Goal: Contribute content: Add original content to the website for others to see

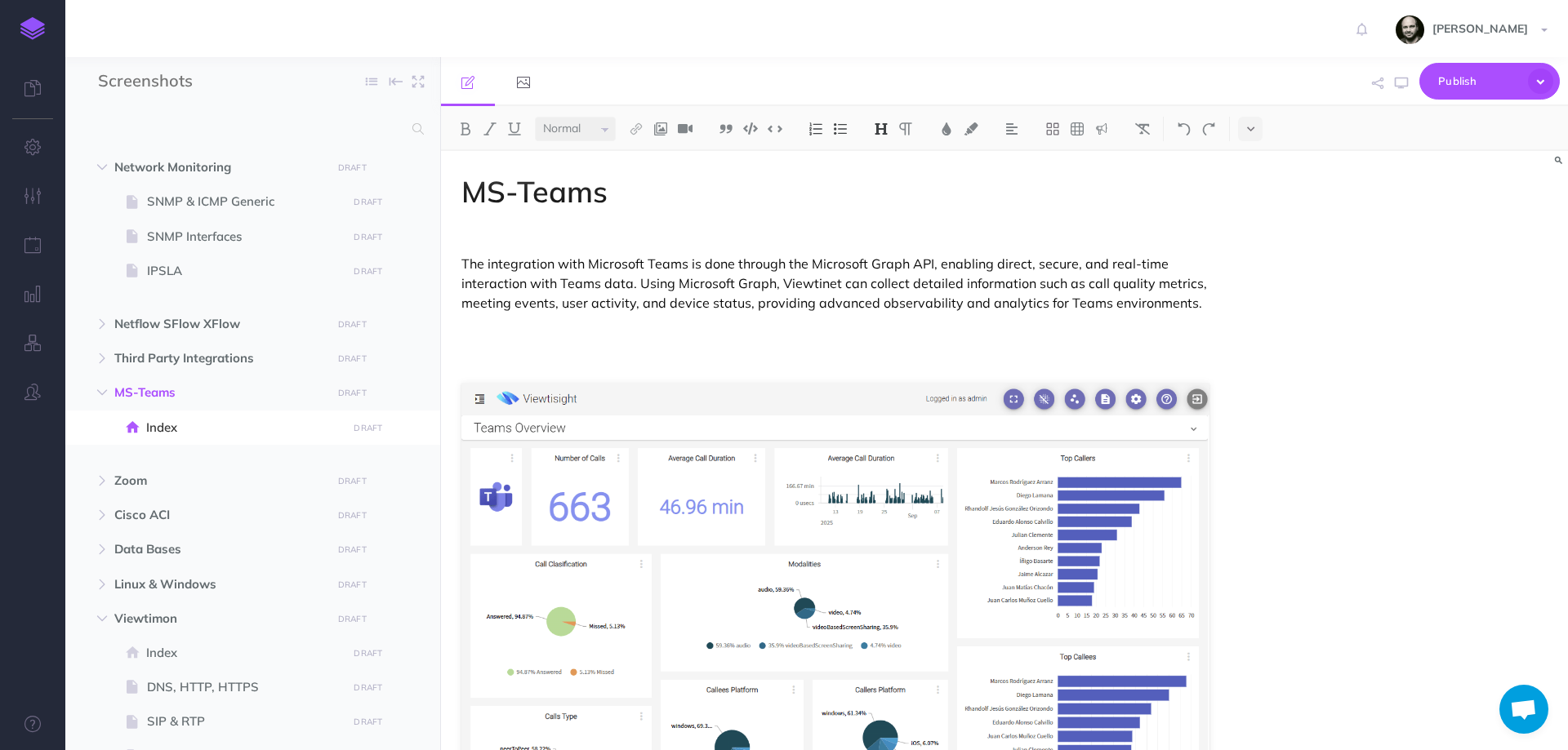
select select "null"
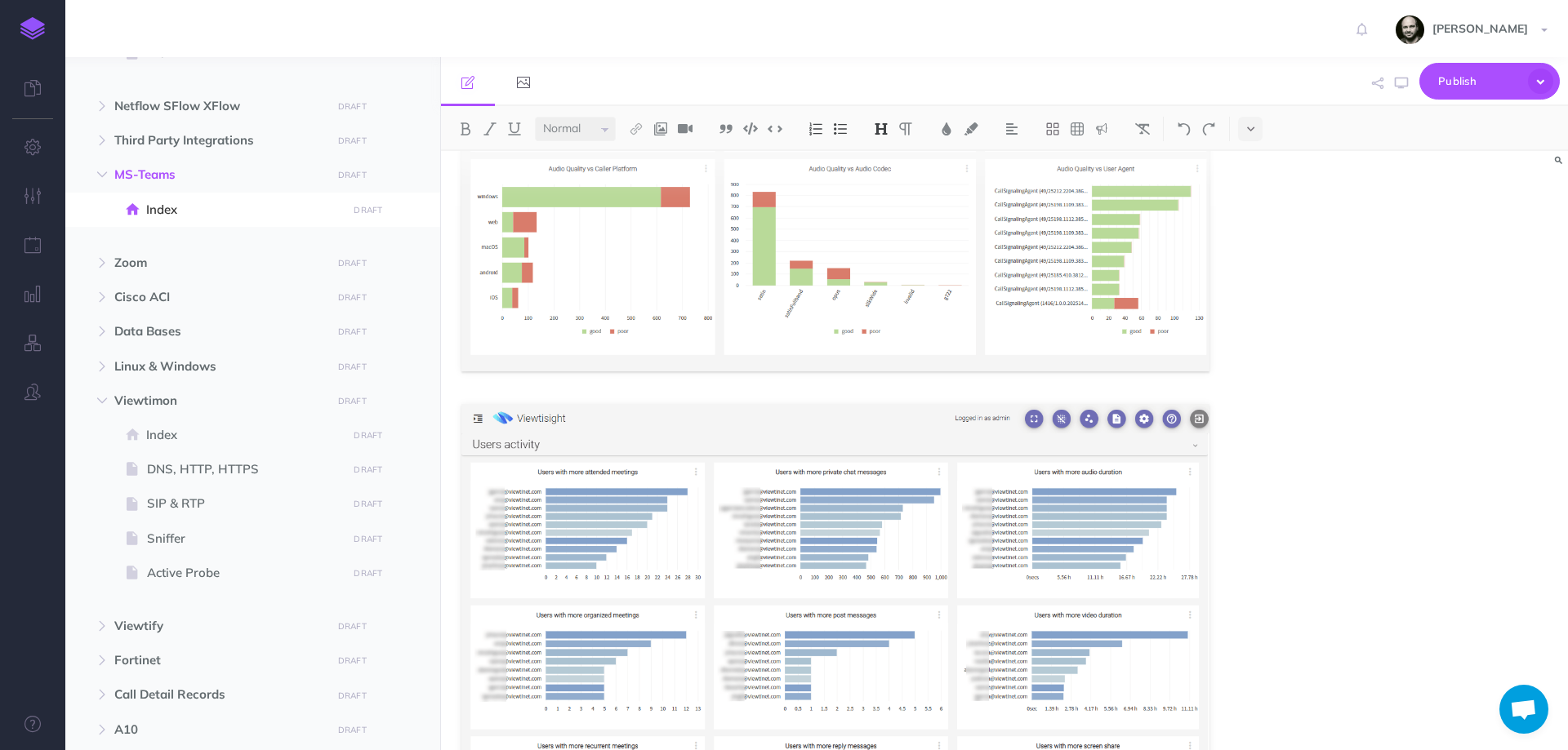
scroll to position [2989, 0]
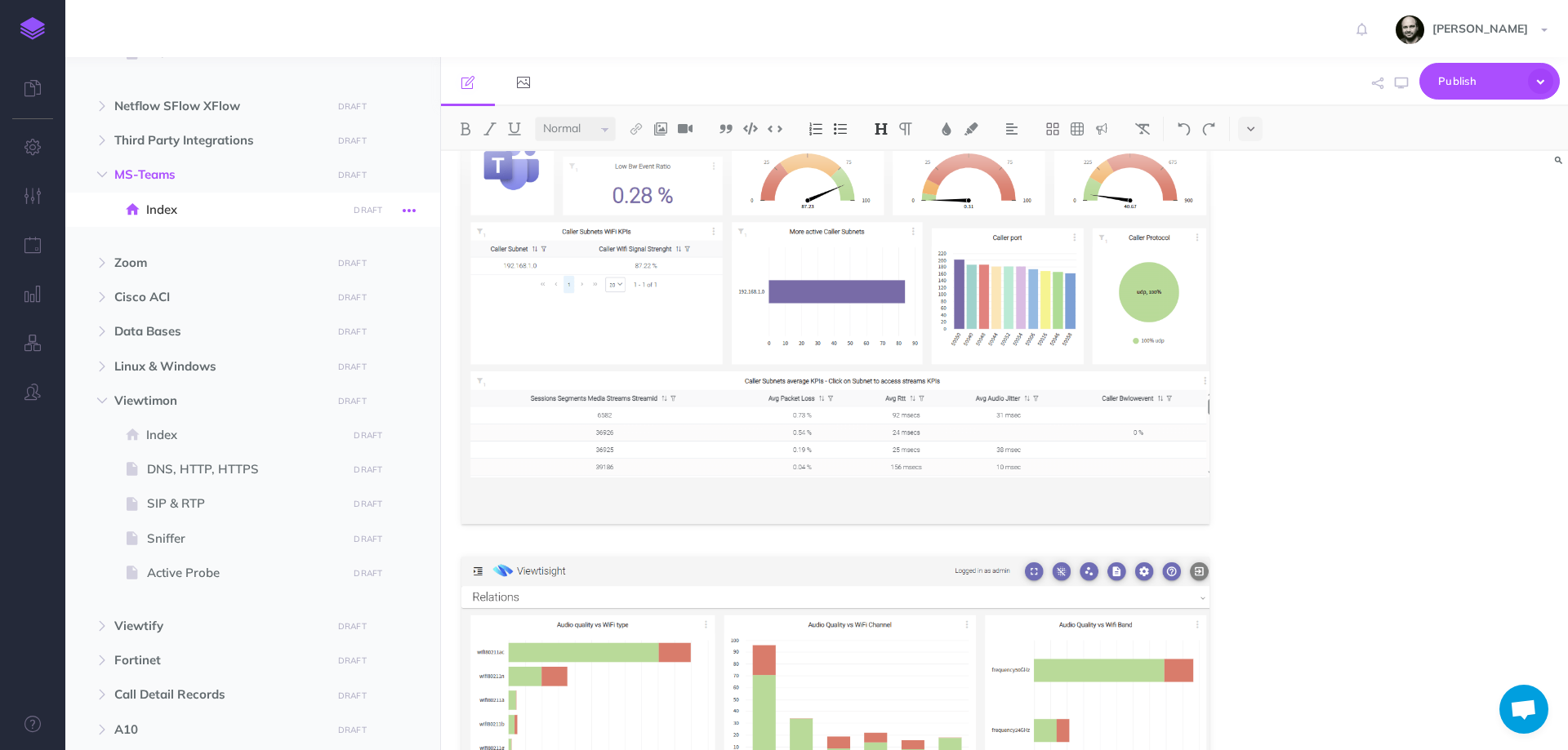
click at [417, 216] on button "button" at bounding box center [408, 209] width 29 height 21
click at [382, 170] on icon "button" at bounding box center [384, 175] width 11 height 20
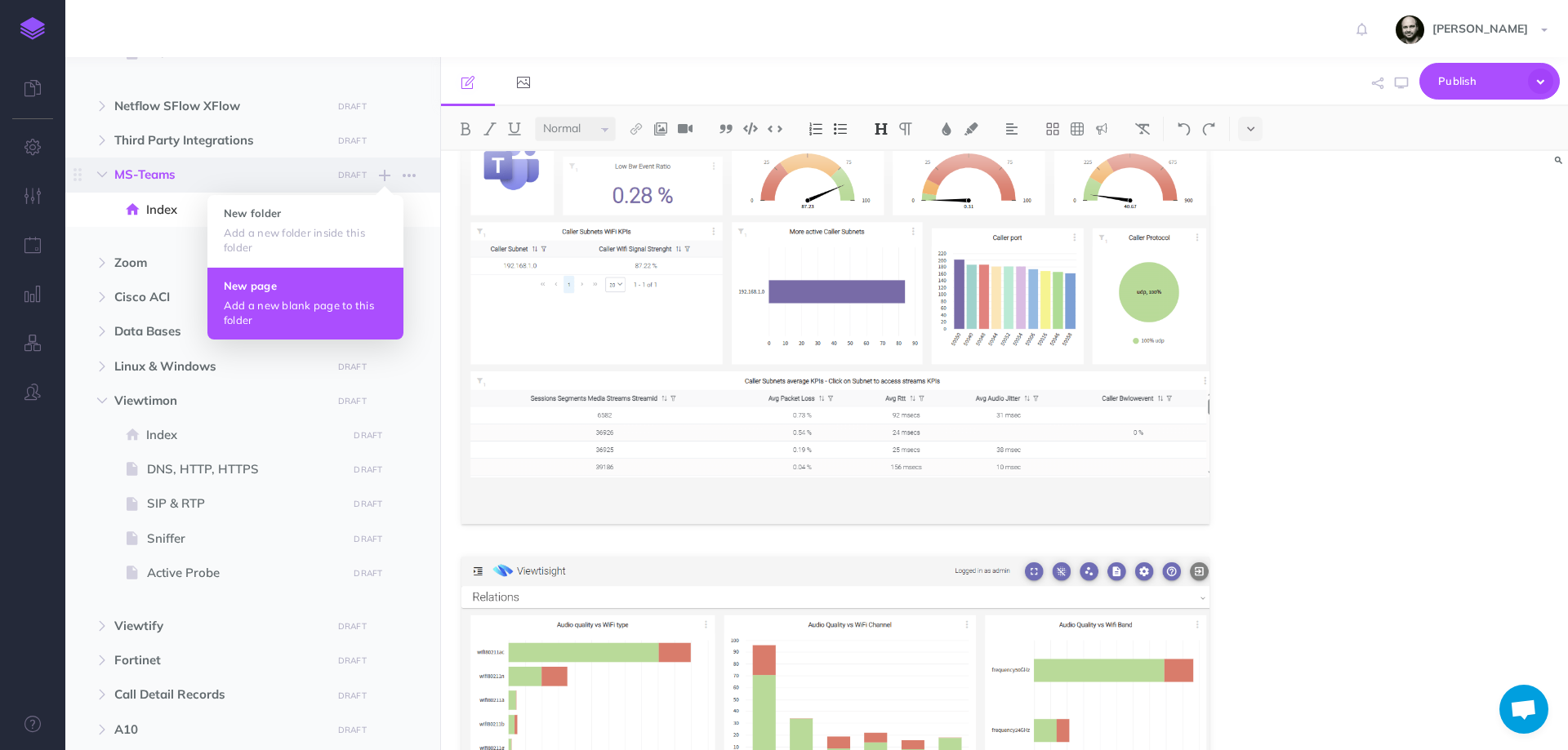
click at [268, 294] on button "New page Add a new blank page to this folder" at bounding box center [306, 304] width 196 height 73
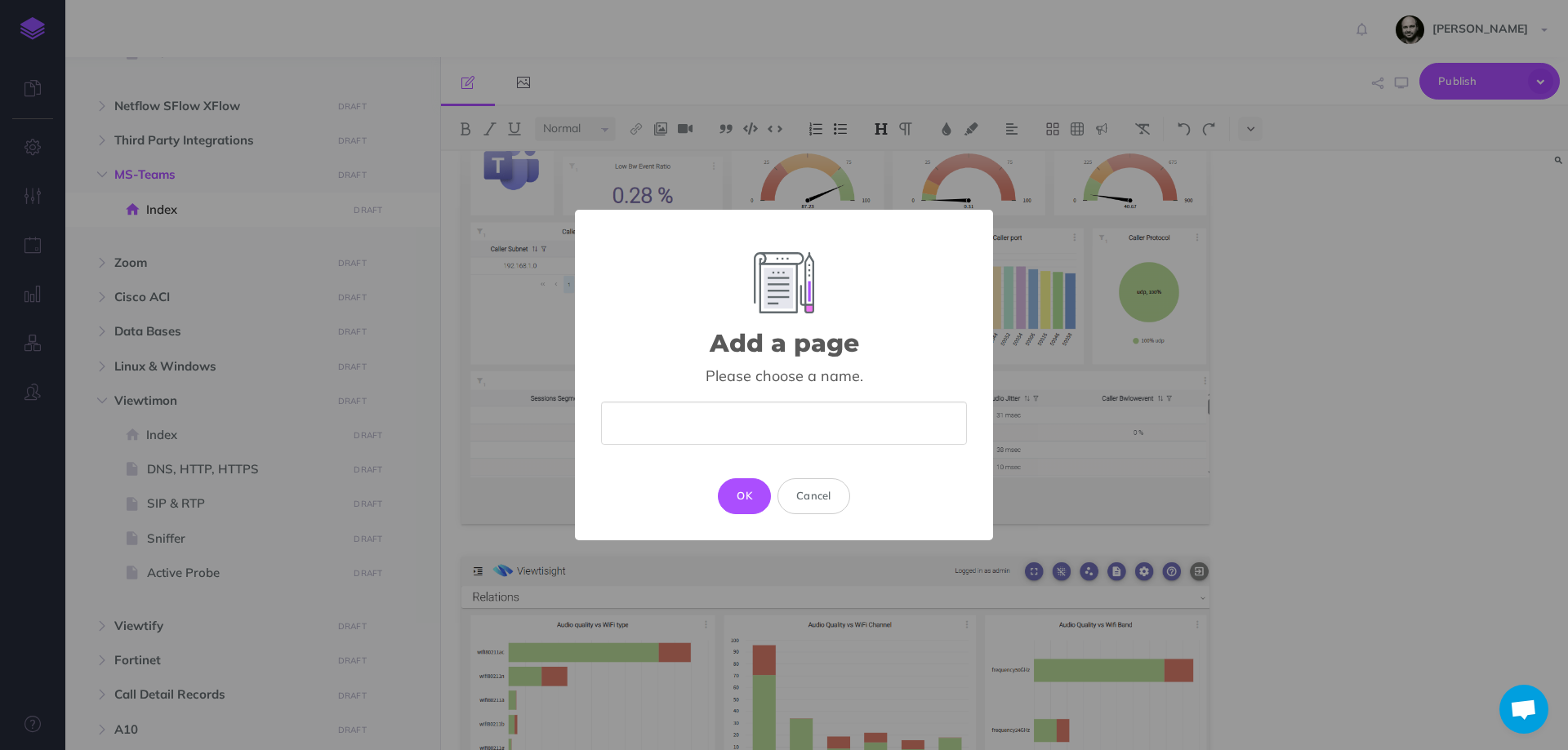
click at [670, 429] on input "text" at bounding box center [783, 423] width 365 height 43
type input "Office"
click at [752, 492] on button "OK" at bounding box center [744, 496] width 53 height 35
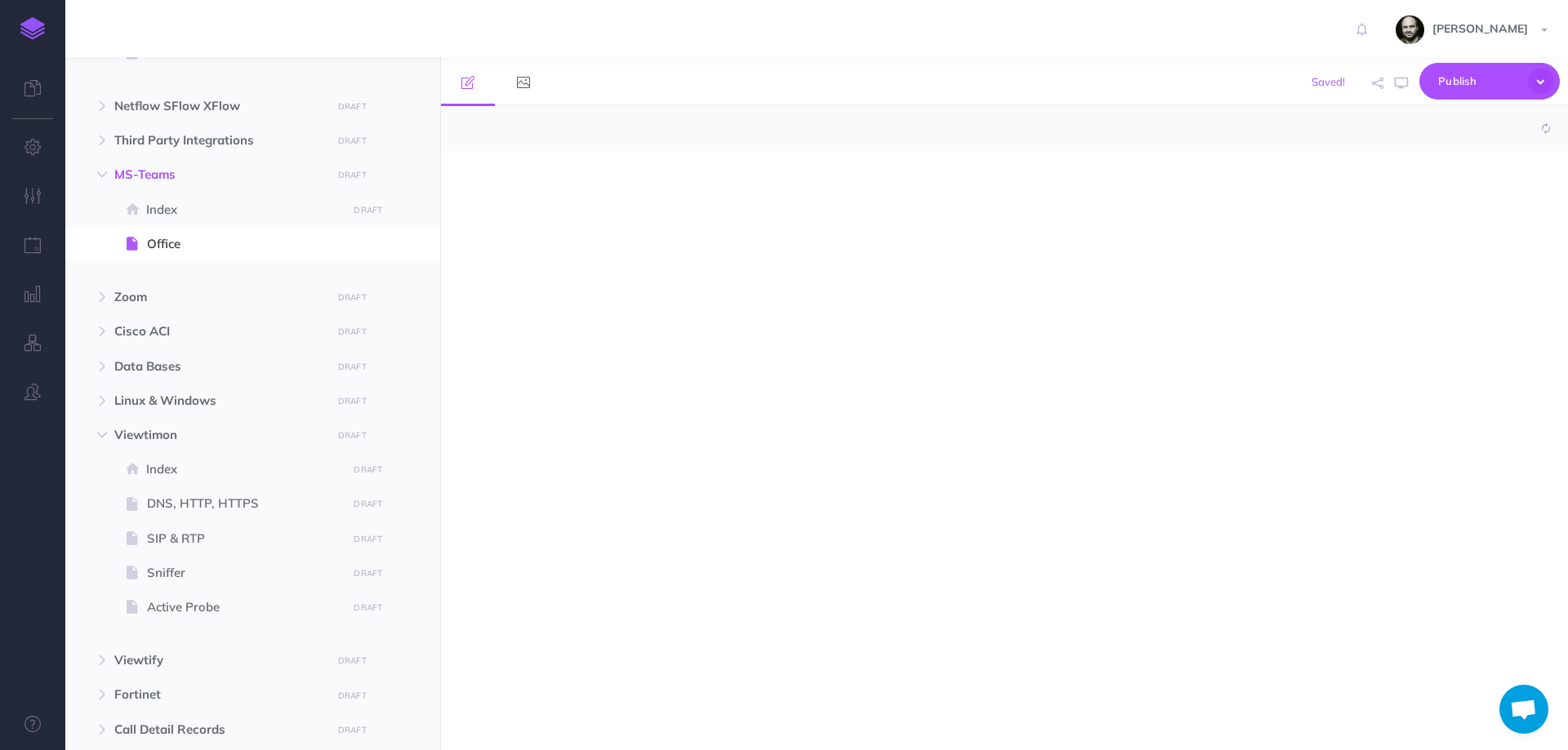
select select "null"
click at [729, 294] on div at bounding box center [835, 443] width 789 height 583
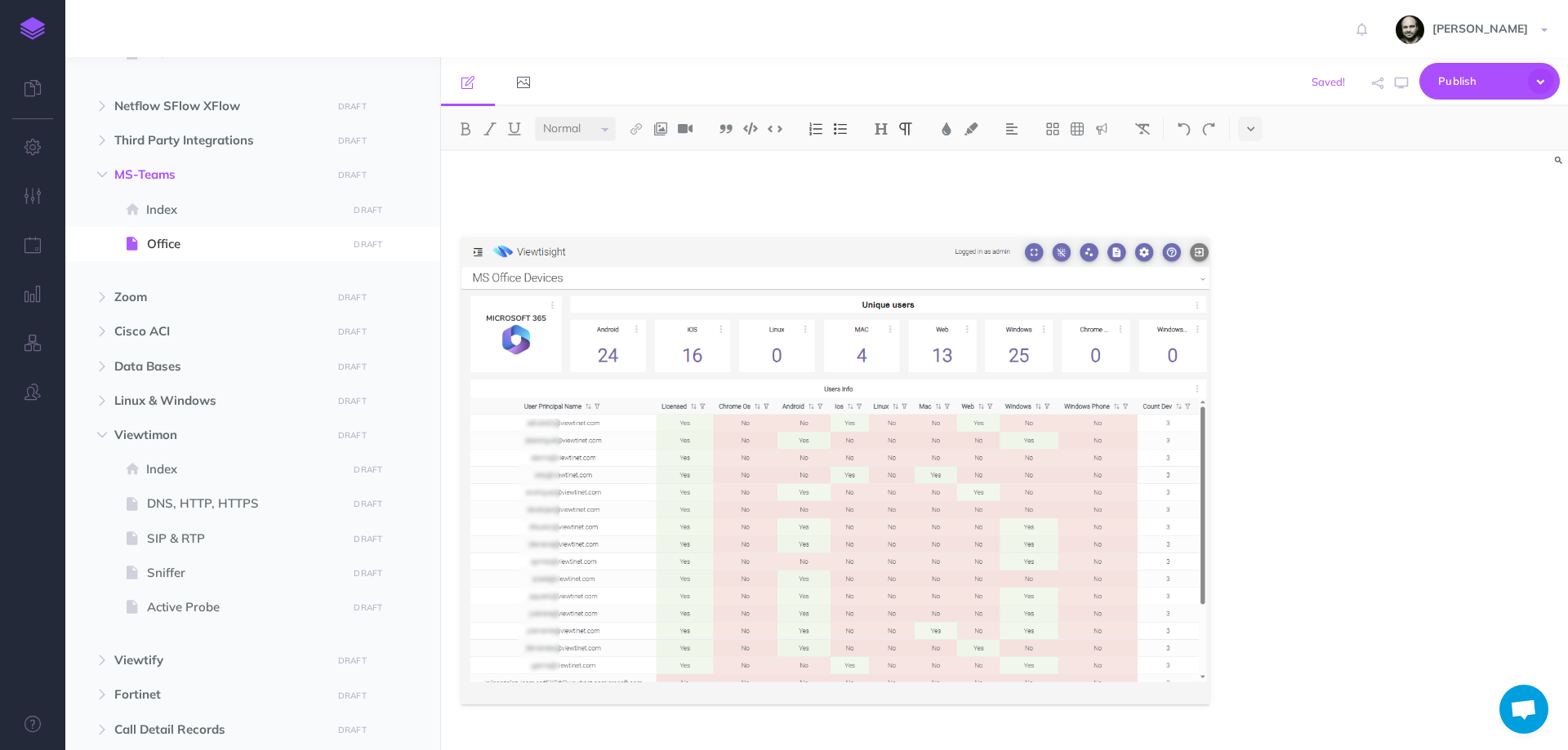
click at [1264, 597] on div at bounding box center [1005, 450] width 1127 height 599
click at [1235, 631] on div at bounding box center [1005, 450] width 1127 height 599
click at [1228, 686] on div at bounding box center [835, 470] width 789 height 638
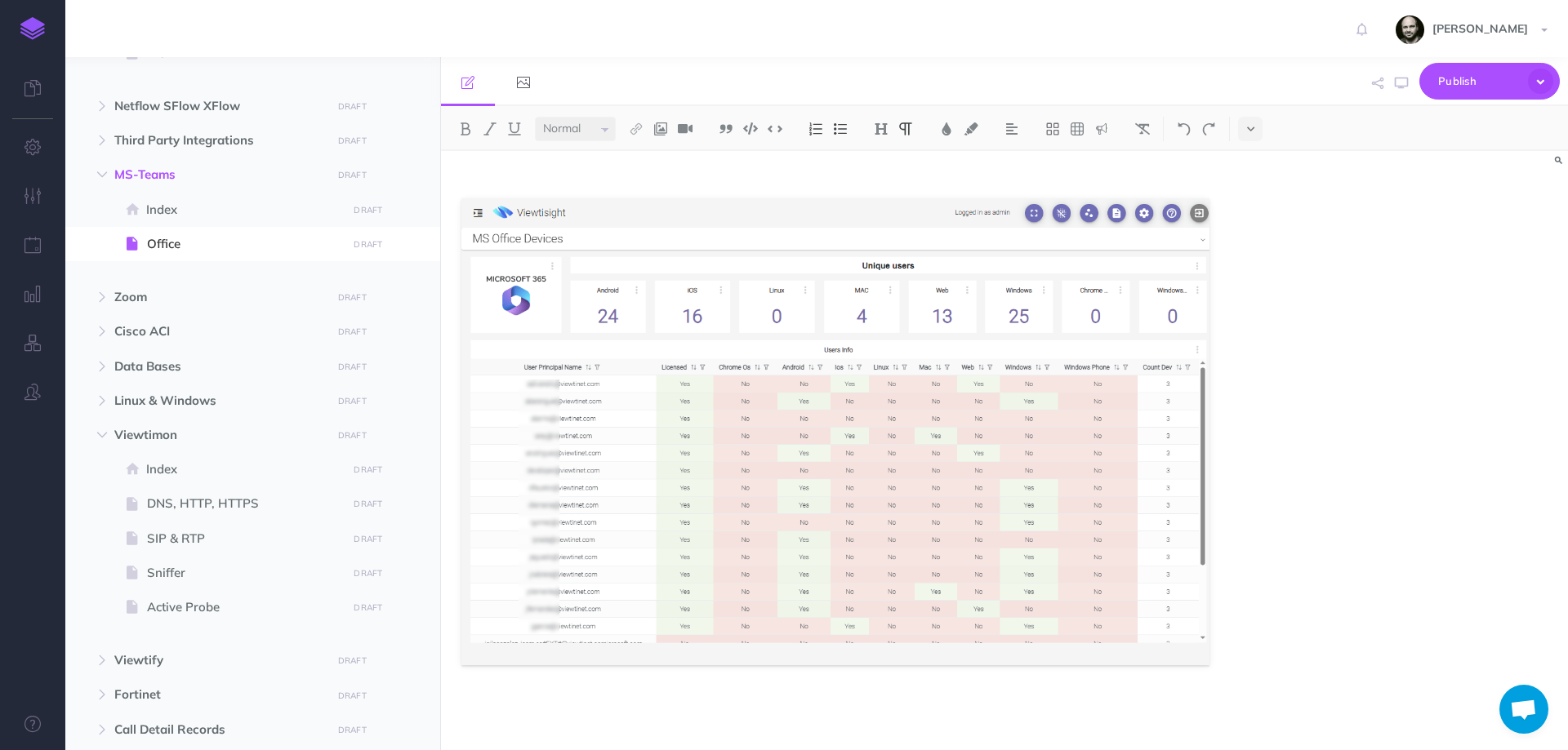
click at [1309, 588] on div at bounding box center [1005, 450] width 1127 height 599
click at [1260, 666] on div at bounding box center [1005, 450] width 1127 height 599
click at [1219, 688] on div at bounding box center [835, 431] width 789 height 638
click at [1219, 691] on div at bounding box center [835, 431] width 789 height 638
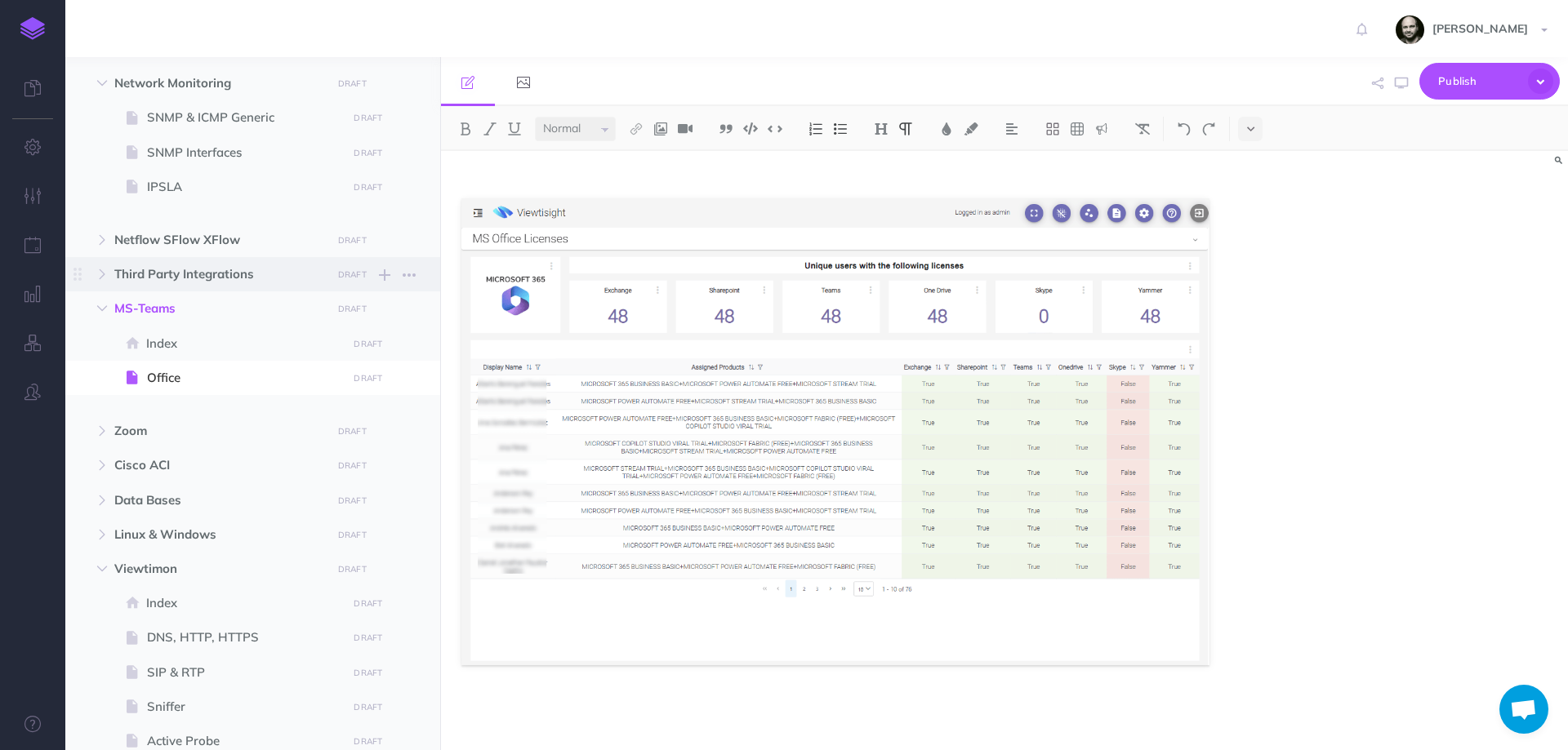
scroll to position [0, 0]
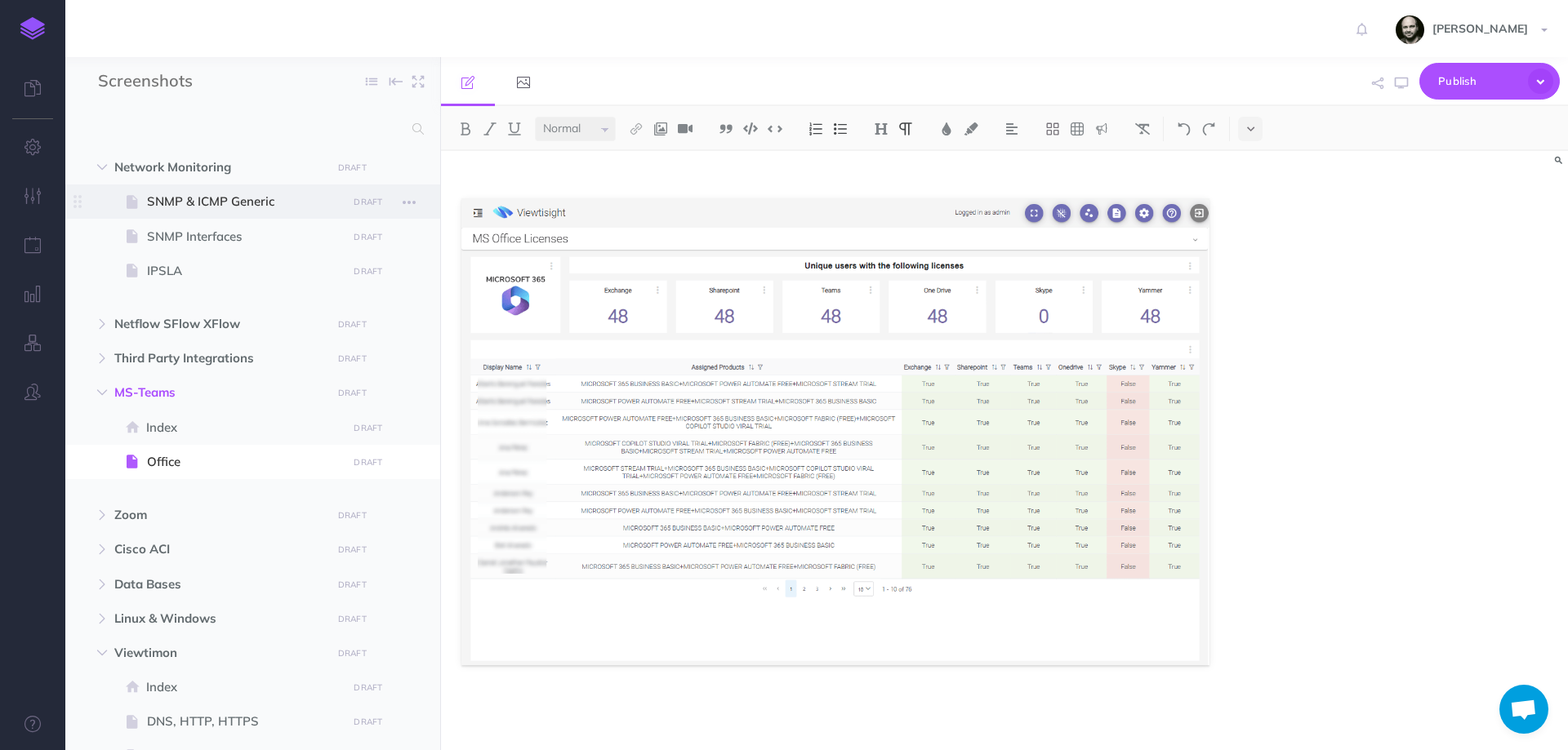
click at [187, 202] on span "SNMP & ICMP Generic" at bounding box center [244, 201] width 195 height 20
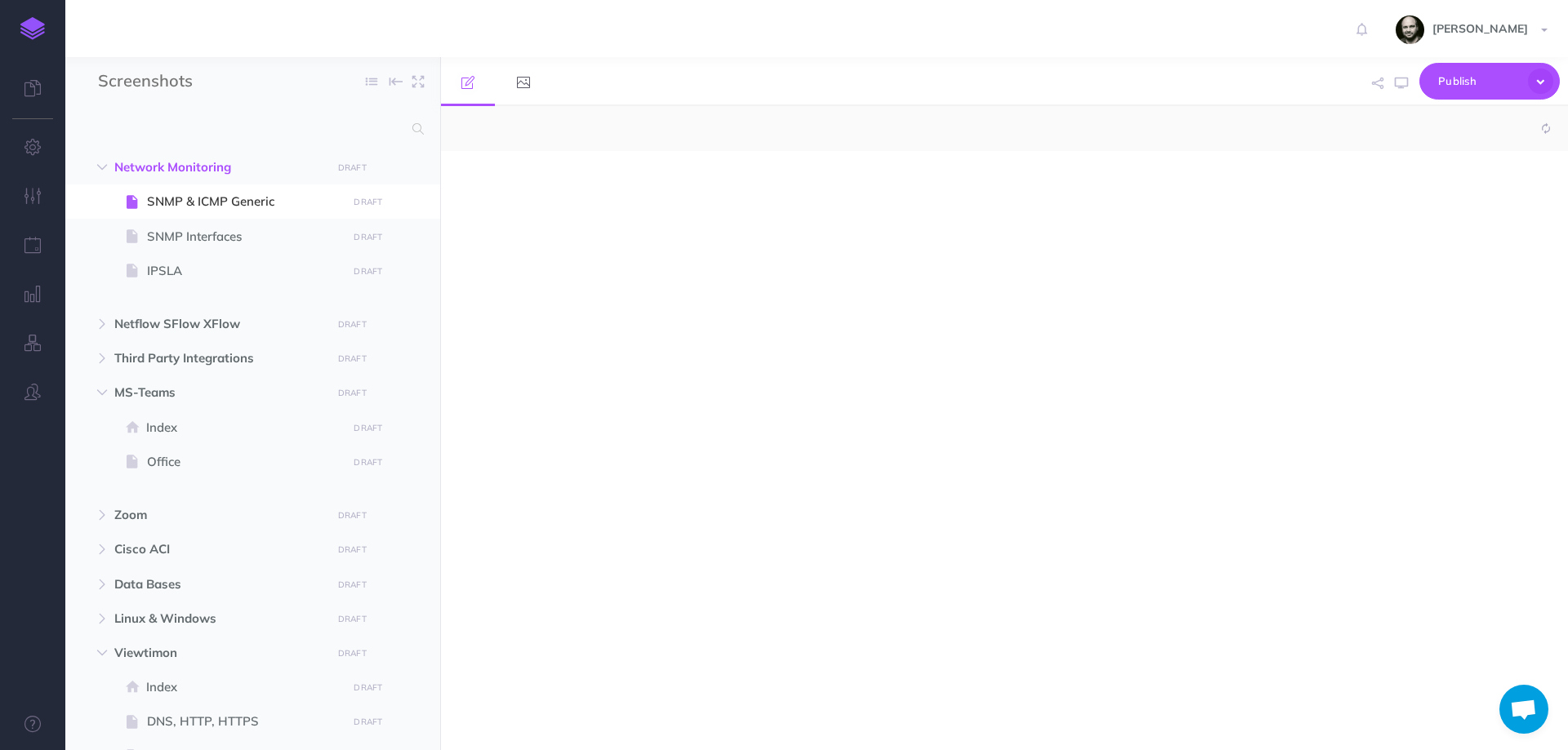
select select "null"
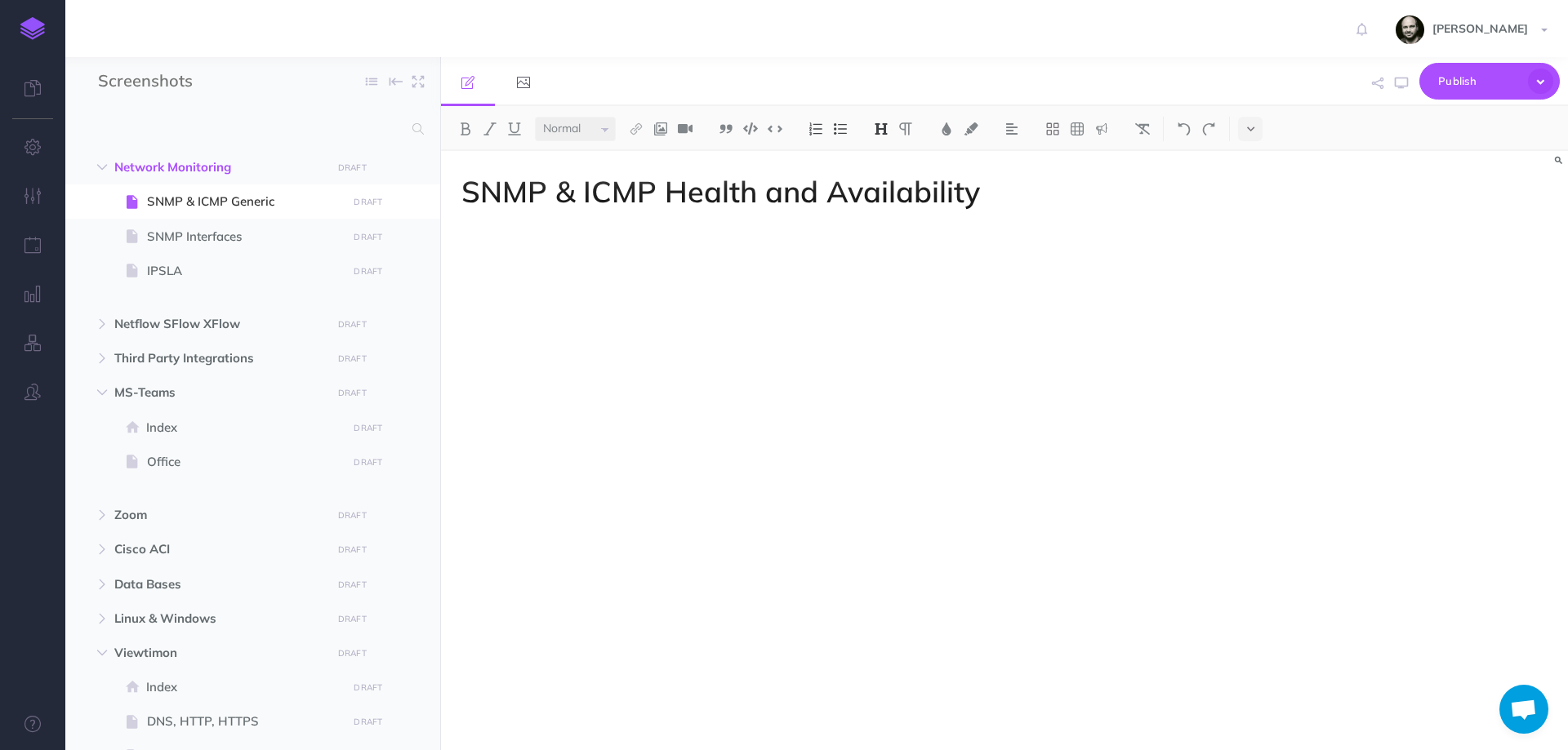
click at [704, 296] on p at bounding box center [835, 290] width 748 height 20
click at [560, 314] on div "SNMP & ICMP Health and Availability" at bounding box center [835, 443] width 789 height 583
click at [559, 293] on p at bounding box center [835, 290] width 748 height 20
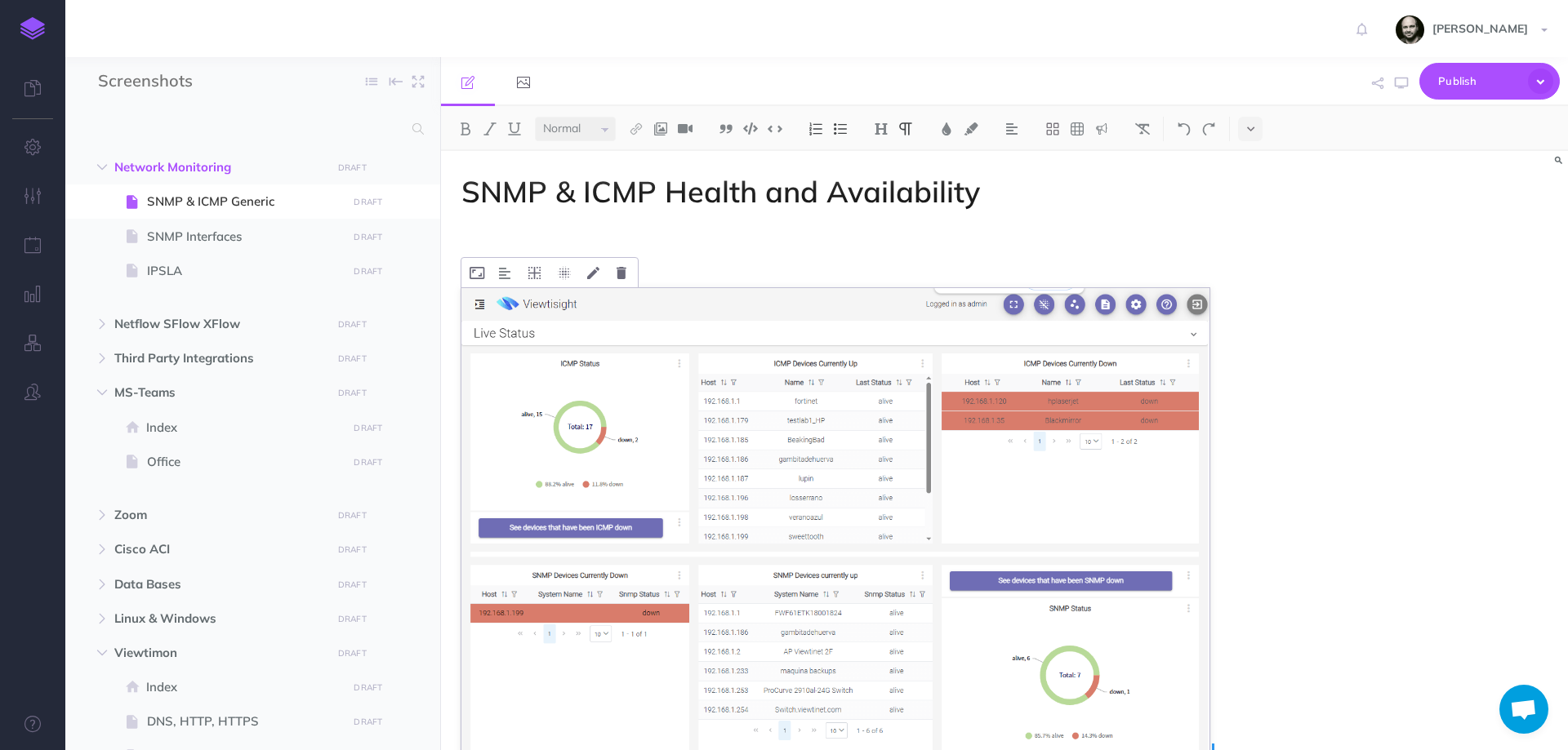
scroll to position [118, 0]
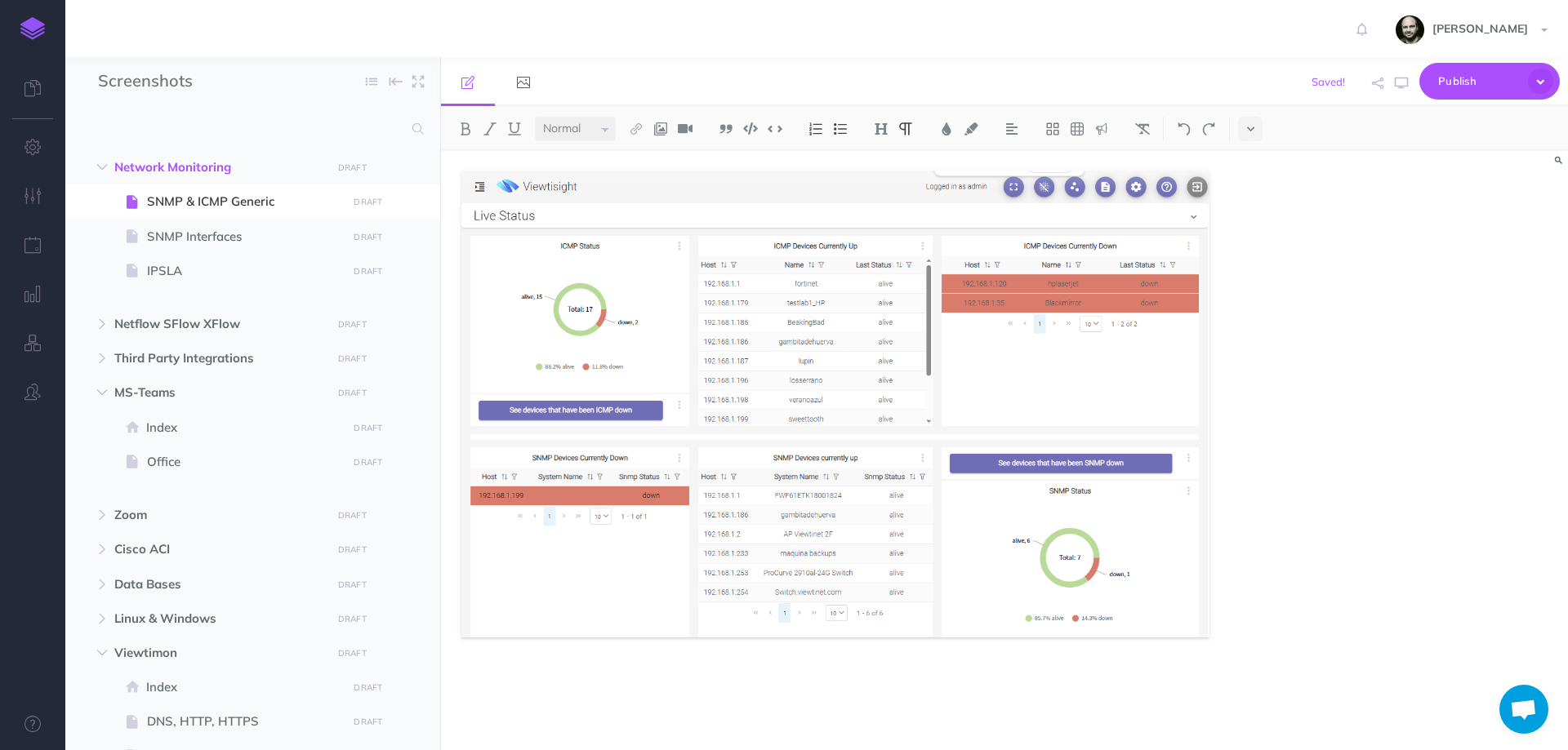
click at [1225, 656] on div "SNMP & ICMP Health and Availability" at bounding box center [835, 391] width 789 height 716
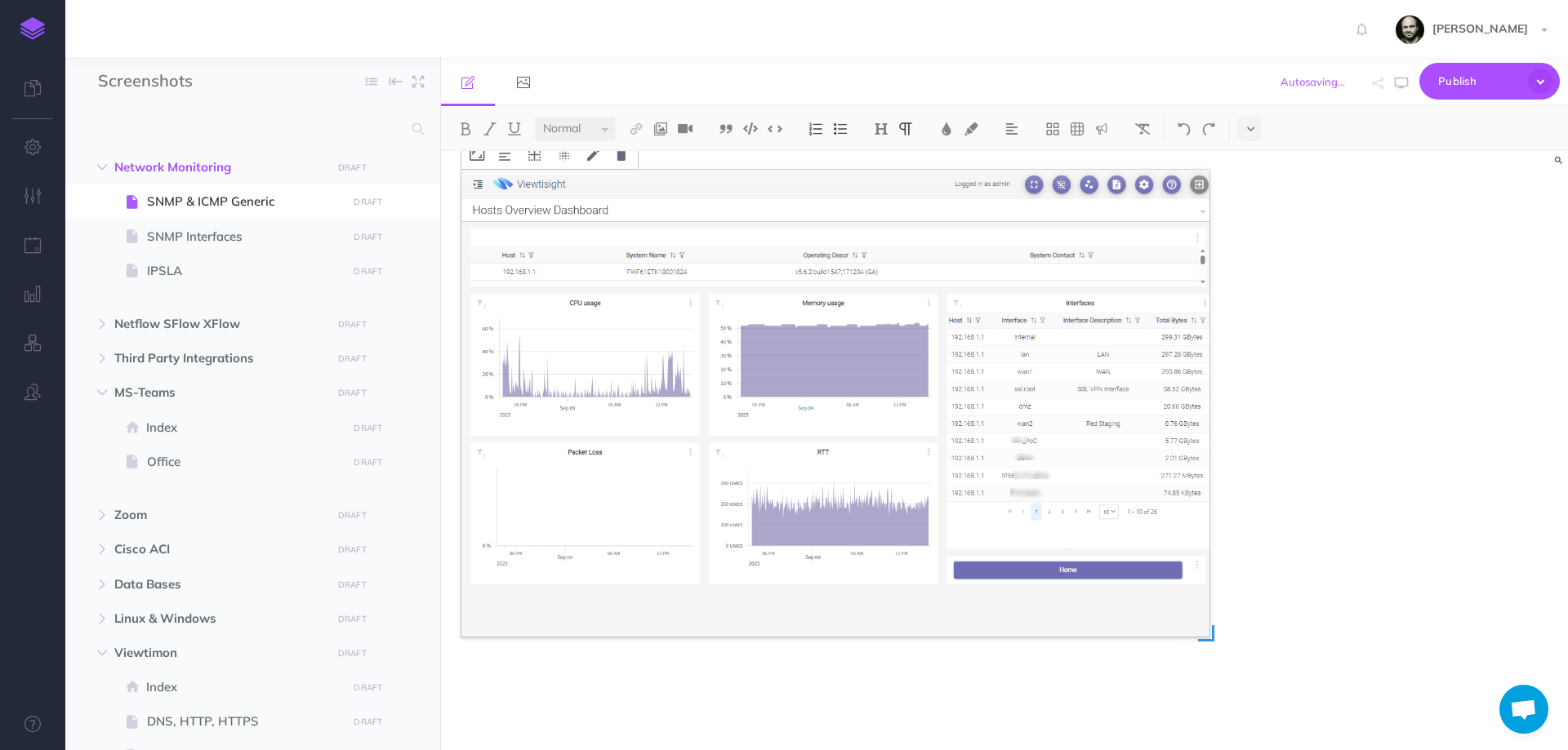
scroll to position [679, 0]
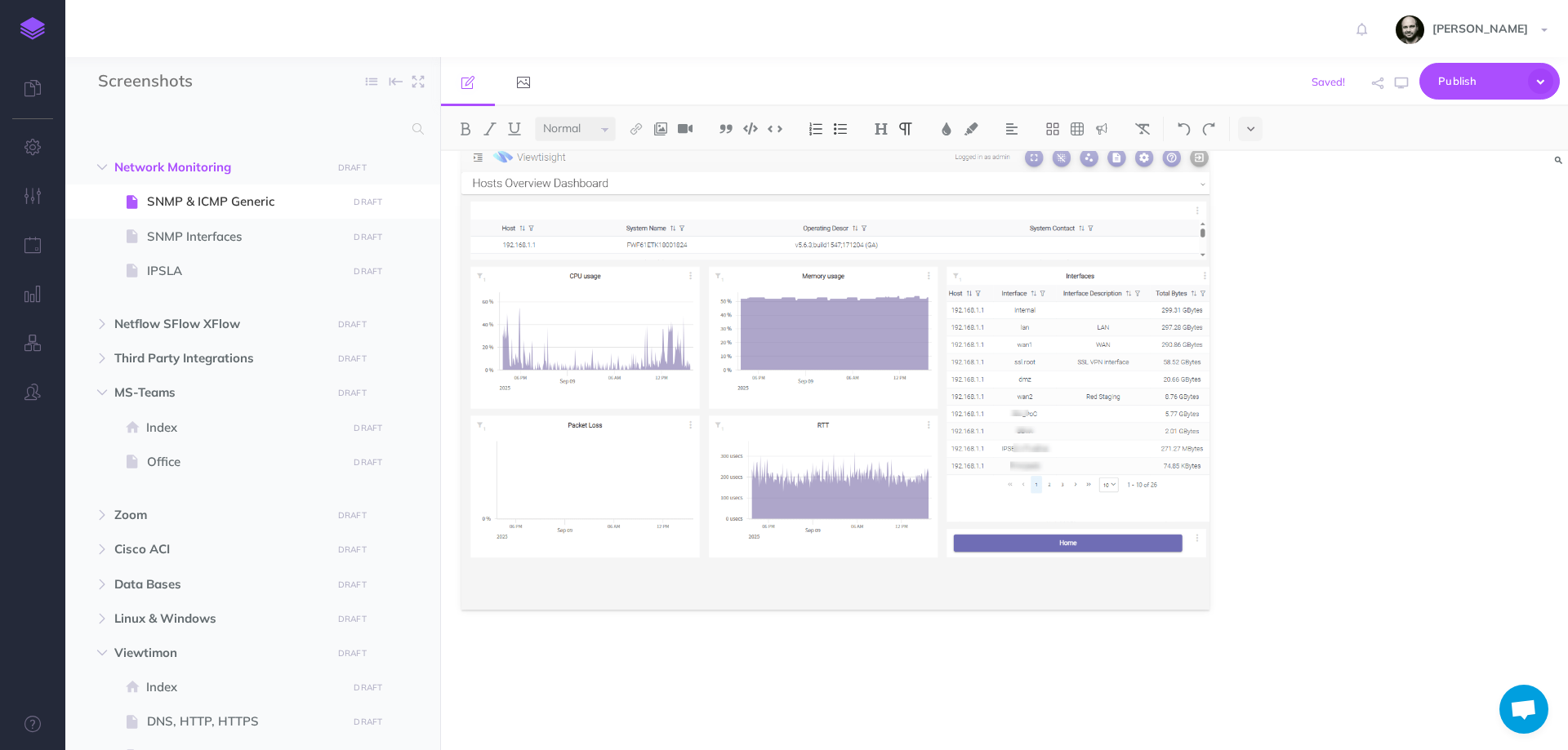
click at [1317, 566] on div "SNMP & ICMP Health and Availability" at bounding box center [1005, 450] width 1127 height 599
click at [1256, 580] on div "SNMP & ICMP Health and Availability" at bounding box center [1005, 450] width 1127 height 599
click at [1219, 585] on div "SNMP & ICMP Health and Availability" at bounding box center [835, 111] width 789 height 1278
click at [824, 682] on p at bounding box center [835, 679] width 748 height 20
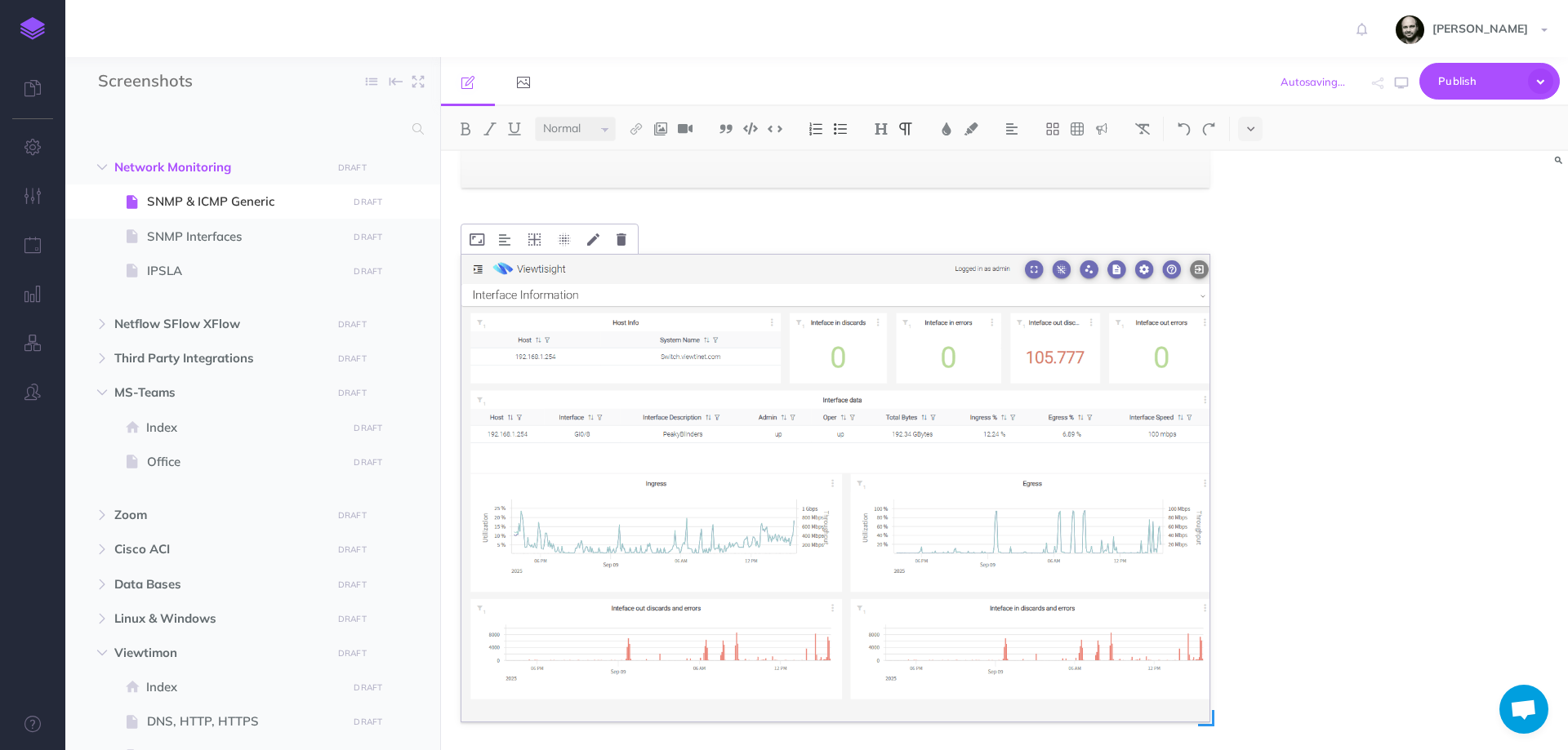
scroll to position [1212, 0]
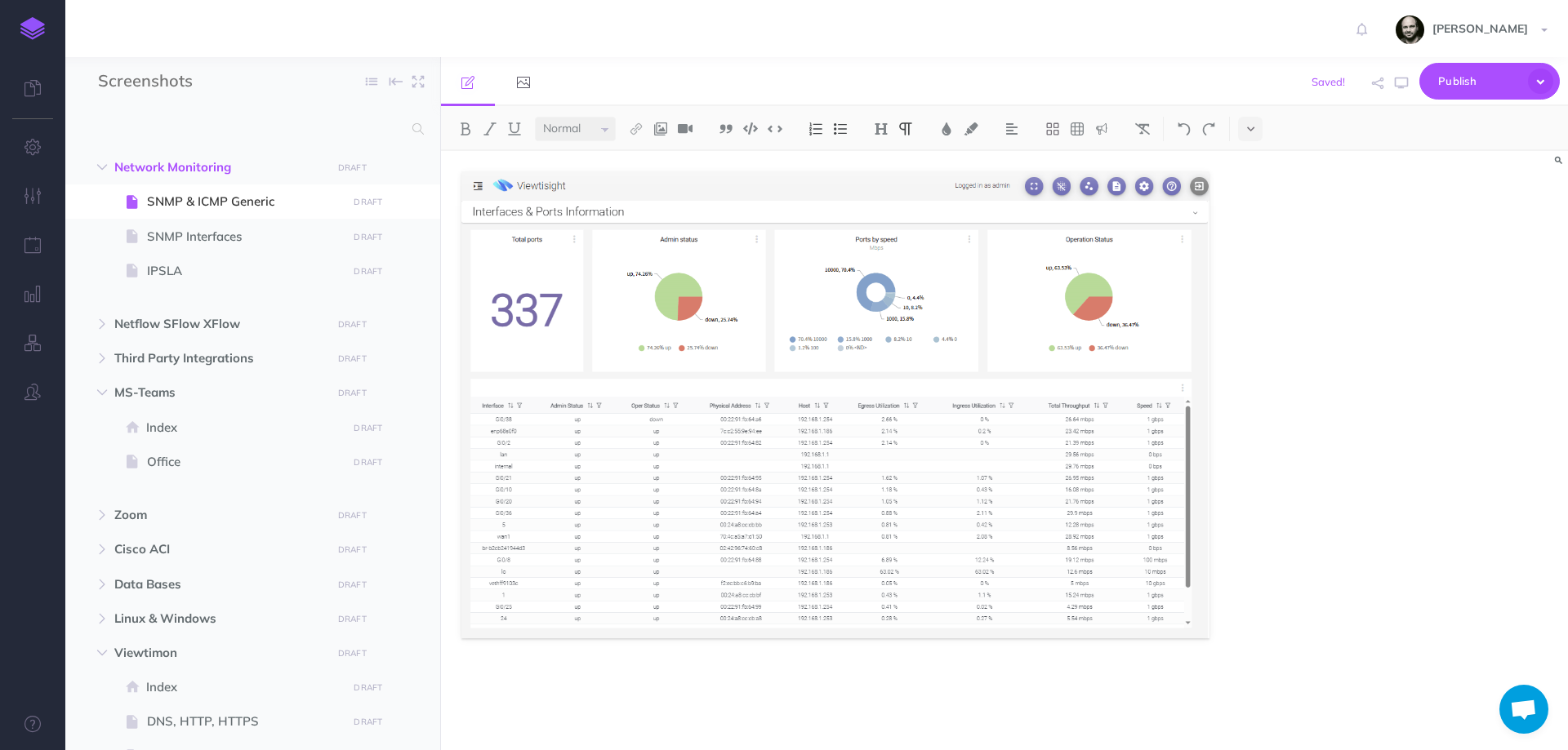
scroll to position [1747, 0]
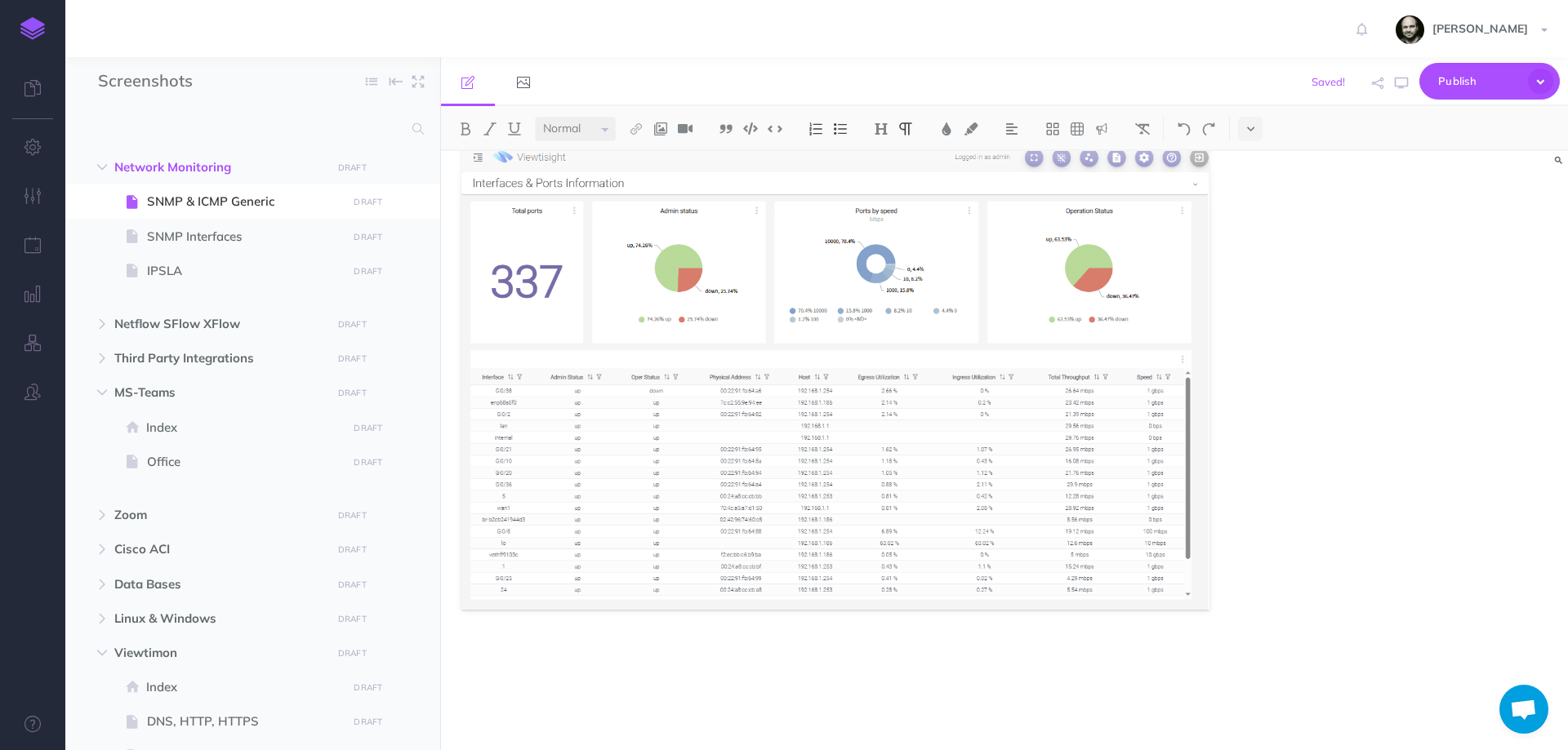
click at [618, 656] on p at bounding box center [835, 652] width 748 height 20
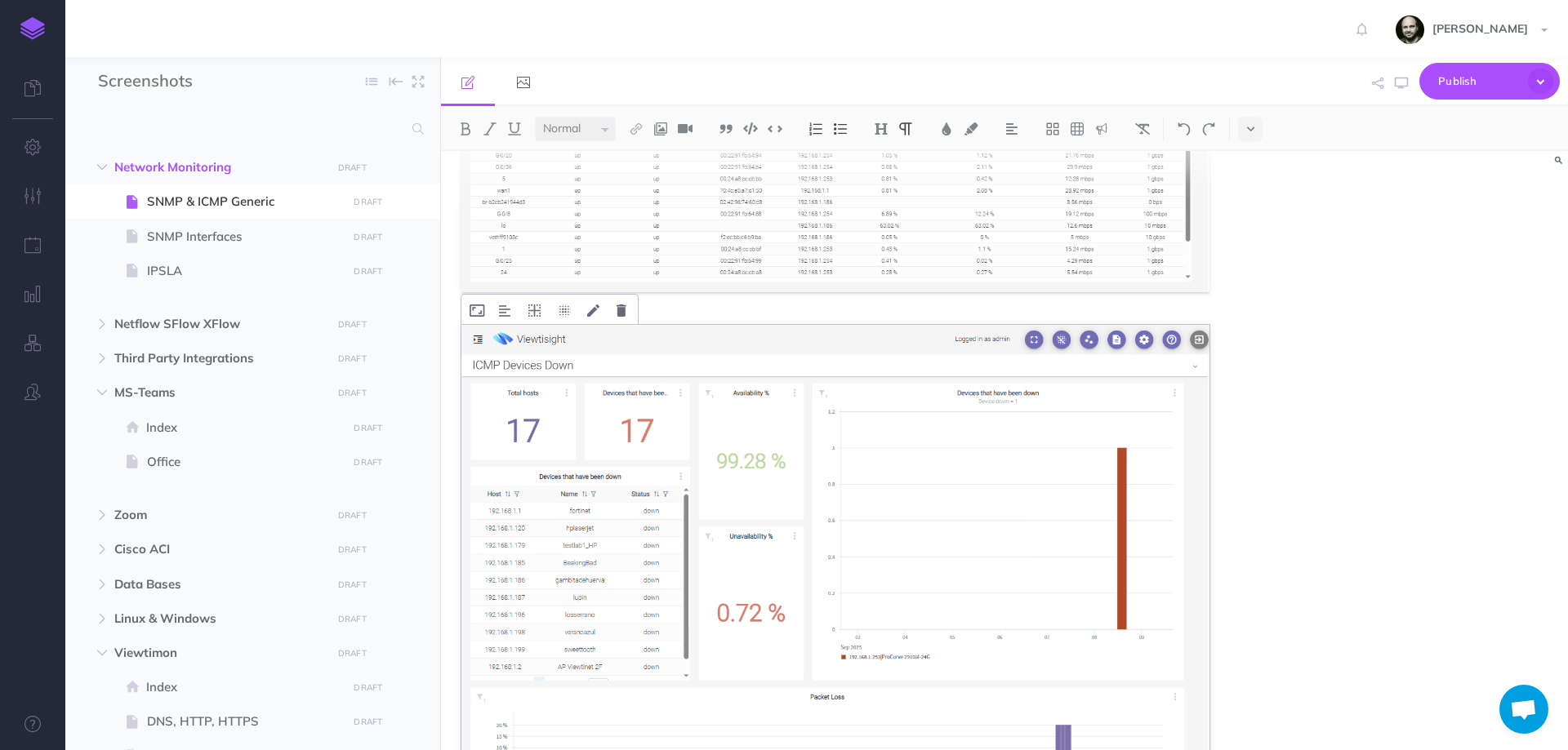
scroll to position [2073, 0]
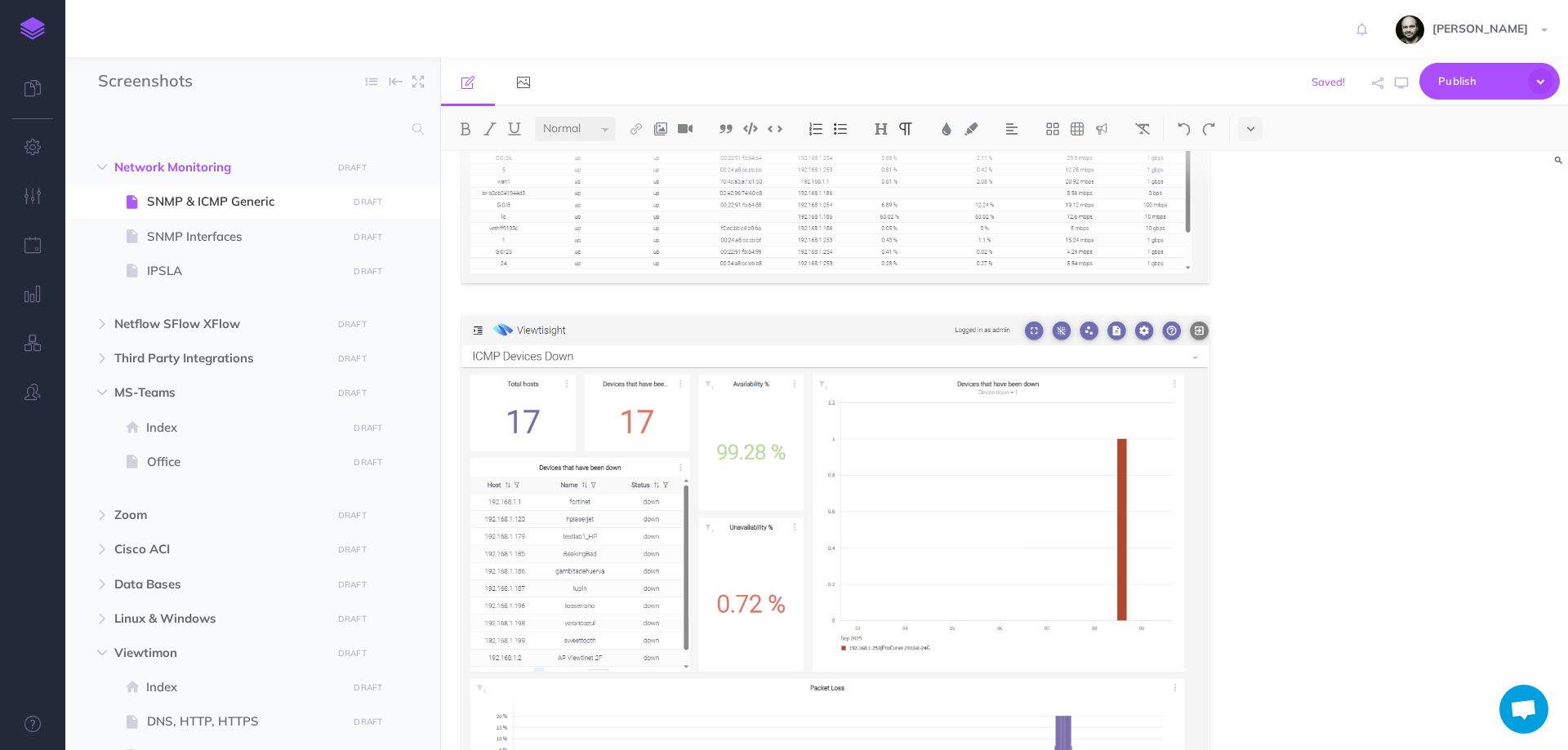
click at [1280, 257] on div "SNMP & ICMP Health and Availability" at bounding box center [1005, 450] width 1127 height 599
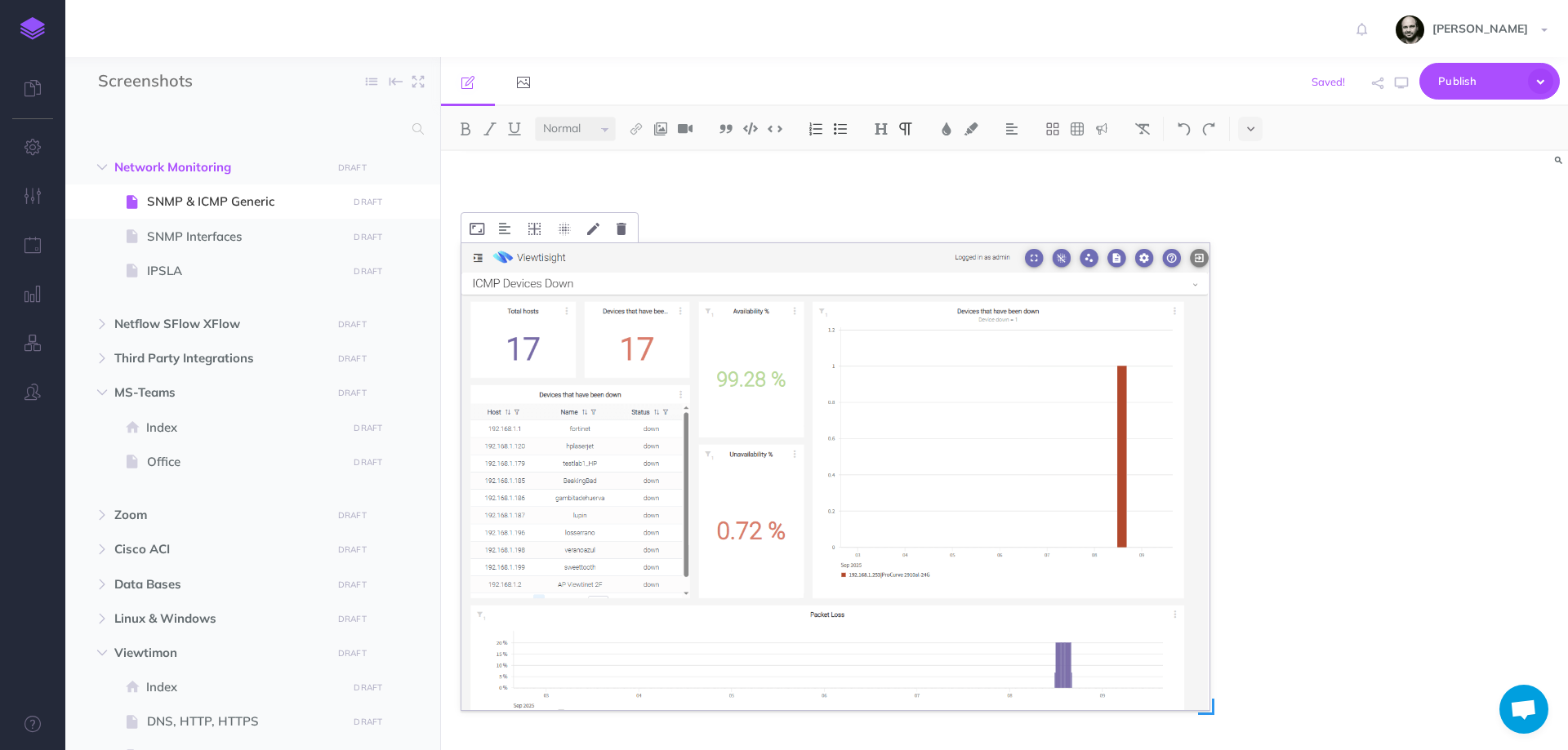
scroll to position [2308, 0]
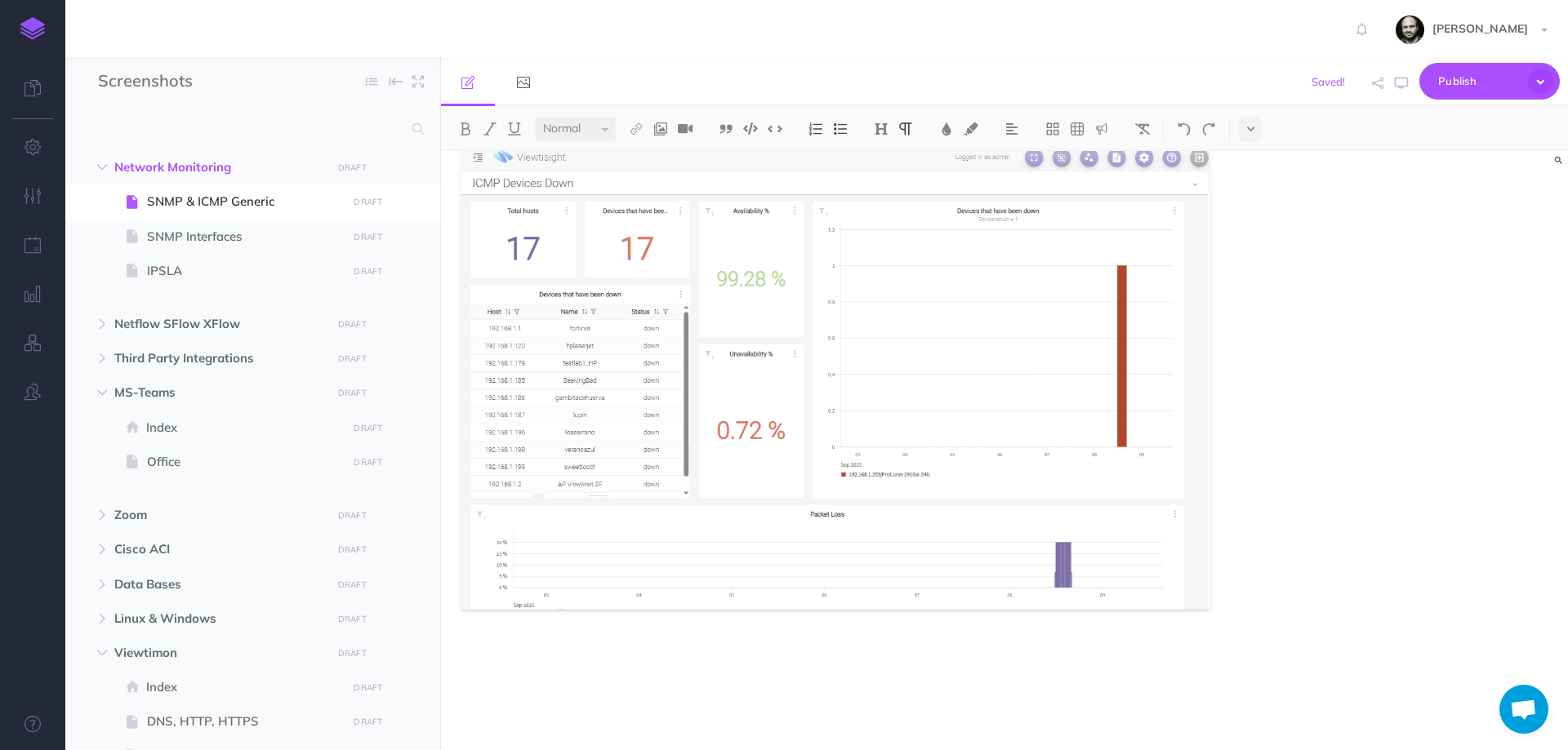
click at [1195, 647] on p at bounding box center [835, 652] width 748 height 20
click at [1083, 700] on p at bounding box center [835, 707] width 748 height 20
click at [888, 699] on p at bounding box center [835, 707] width 748 height 20
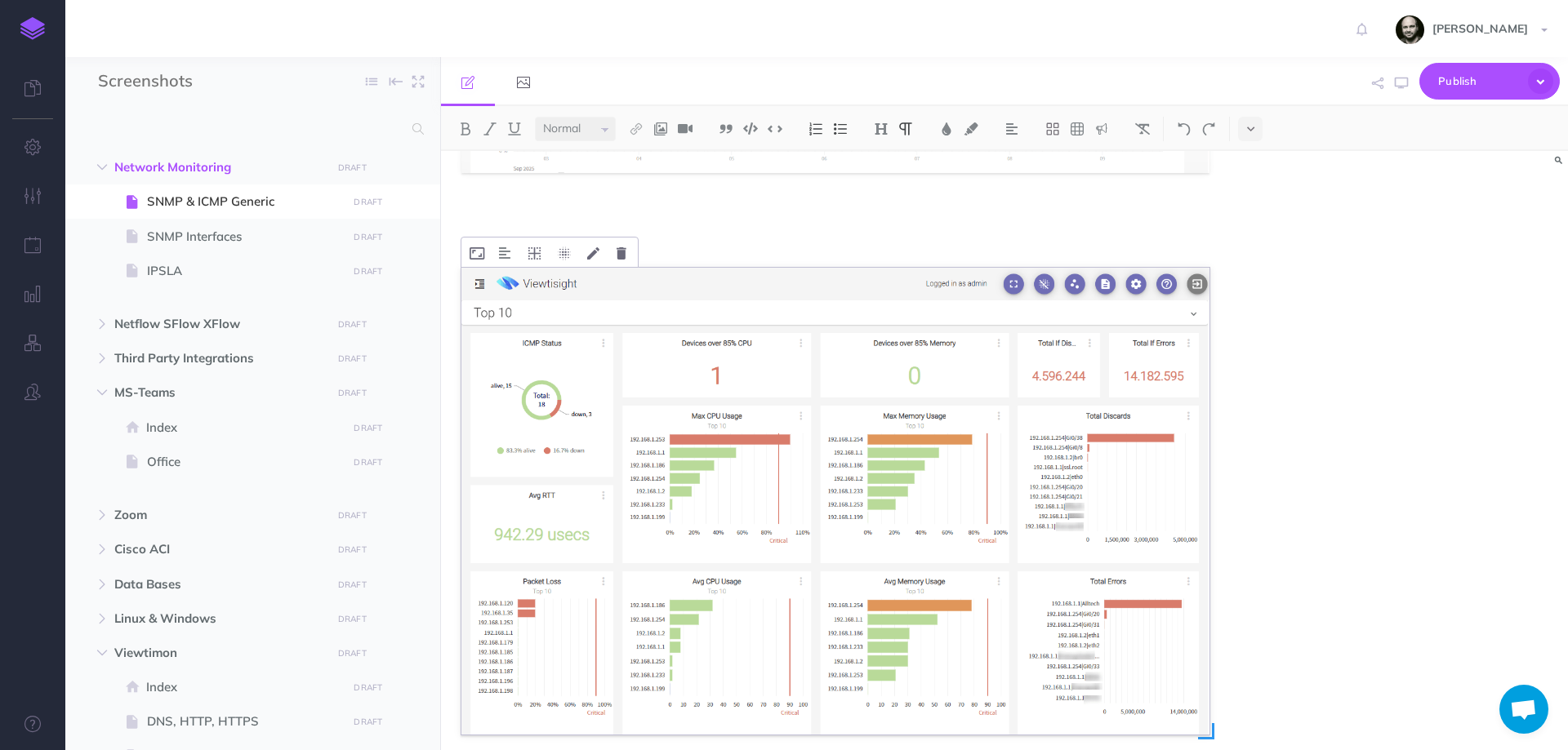
scroll to position [2814, 0]
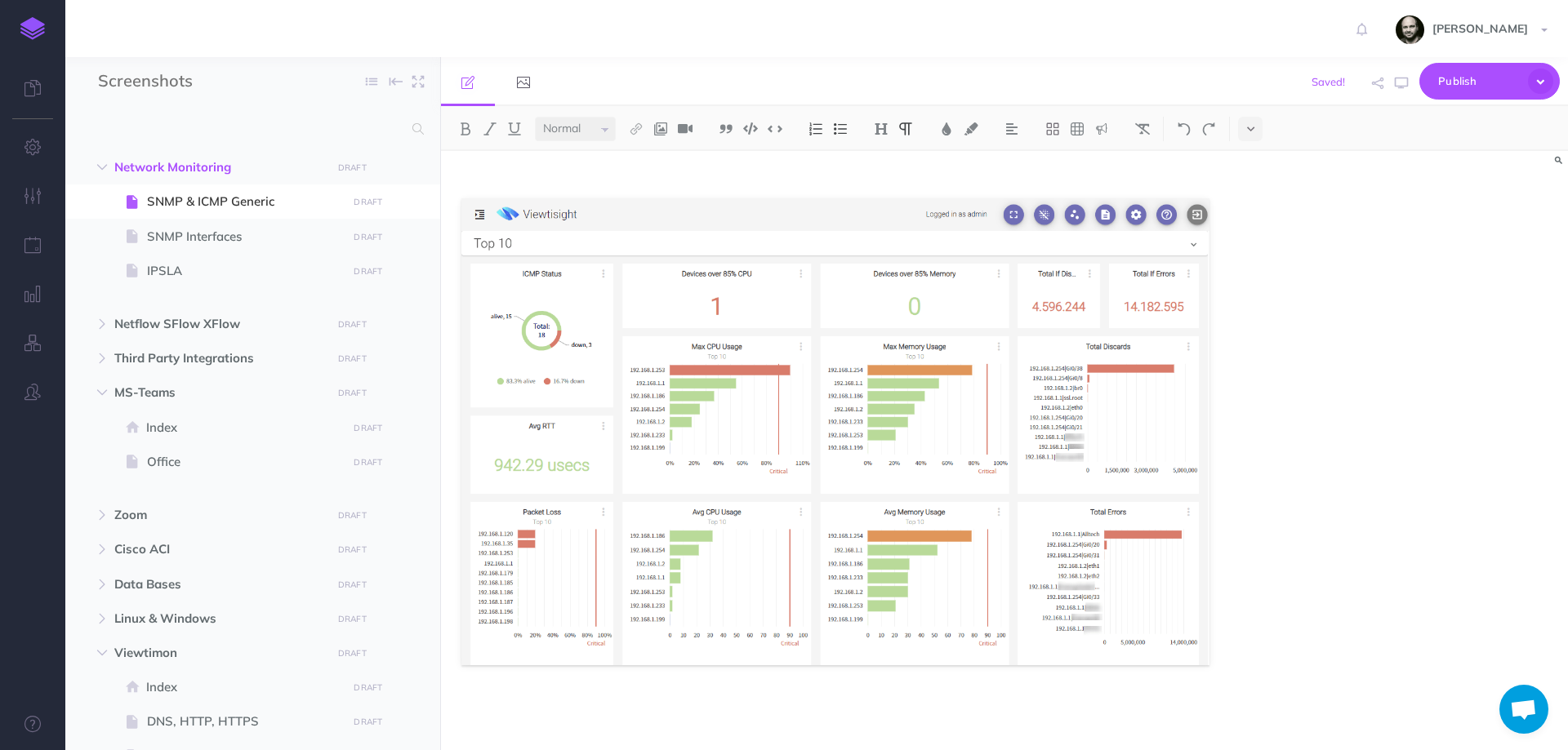
click at [676, 715] on p at bounding box center [835, 707] width 748 height 20
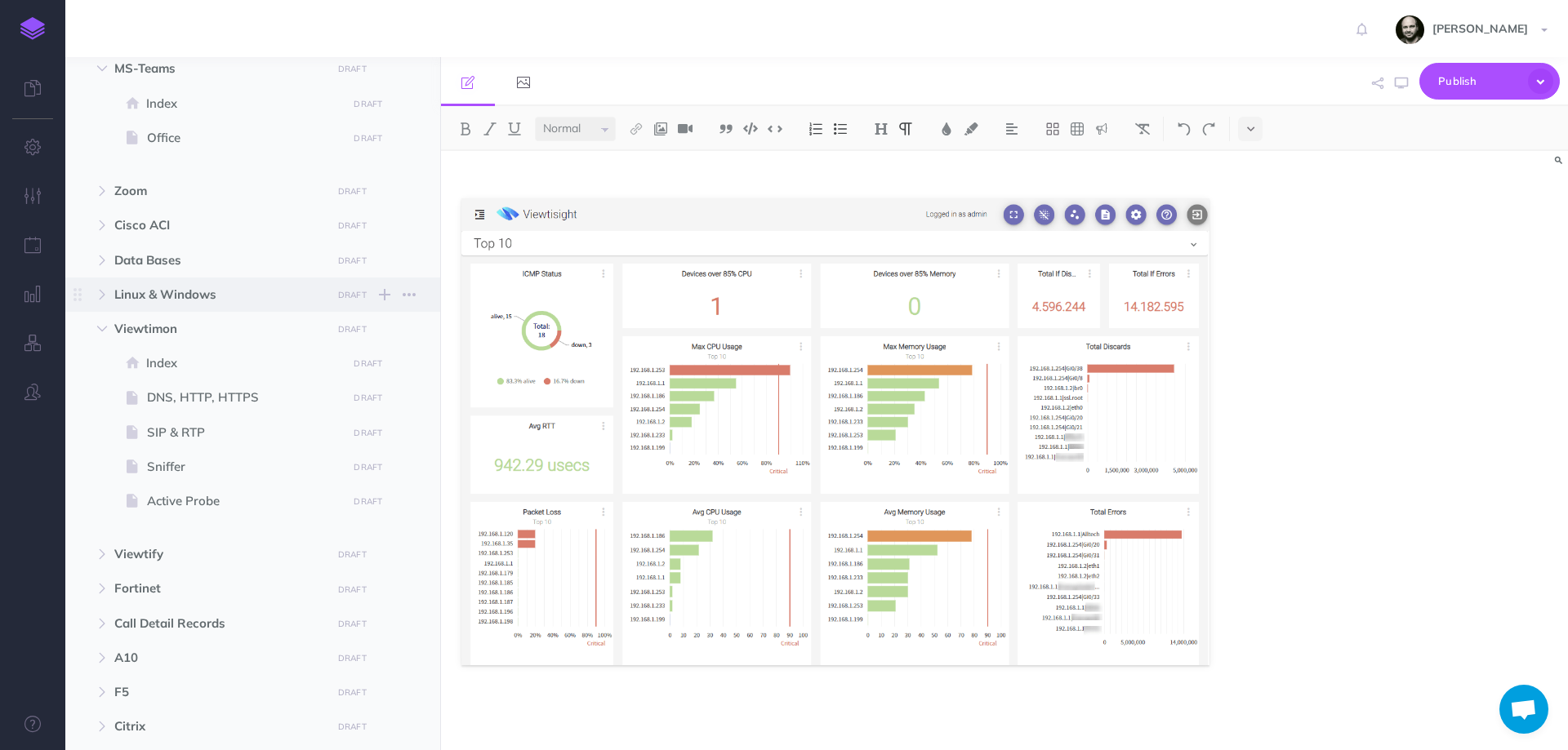
scroll to position [326, 0]
click at [100, 326] on icon "button" at bounding box center [102, 326] width 9 height 9
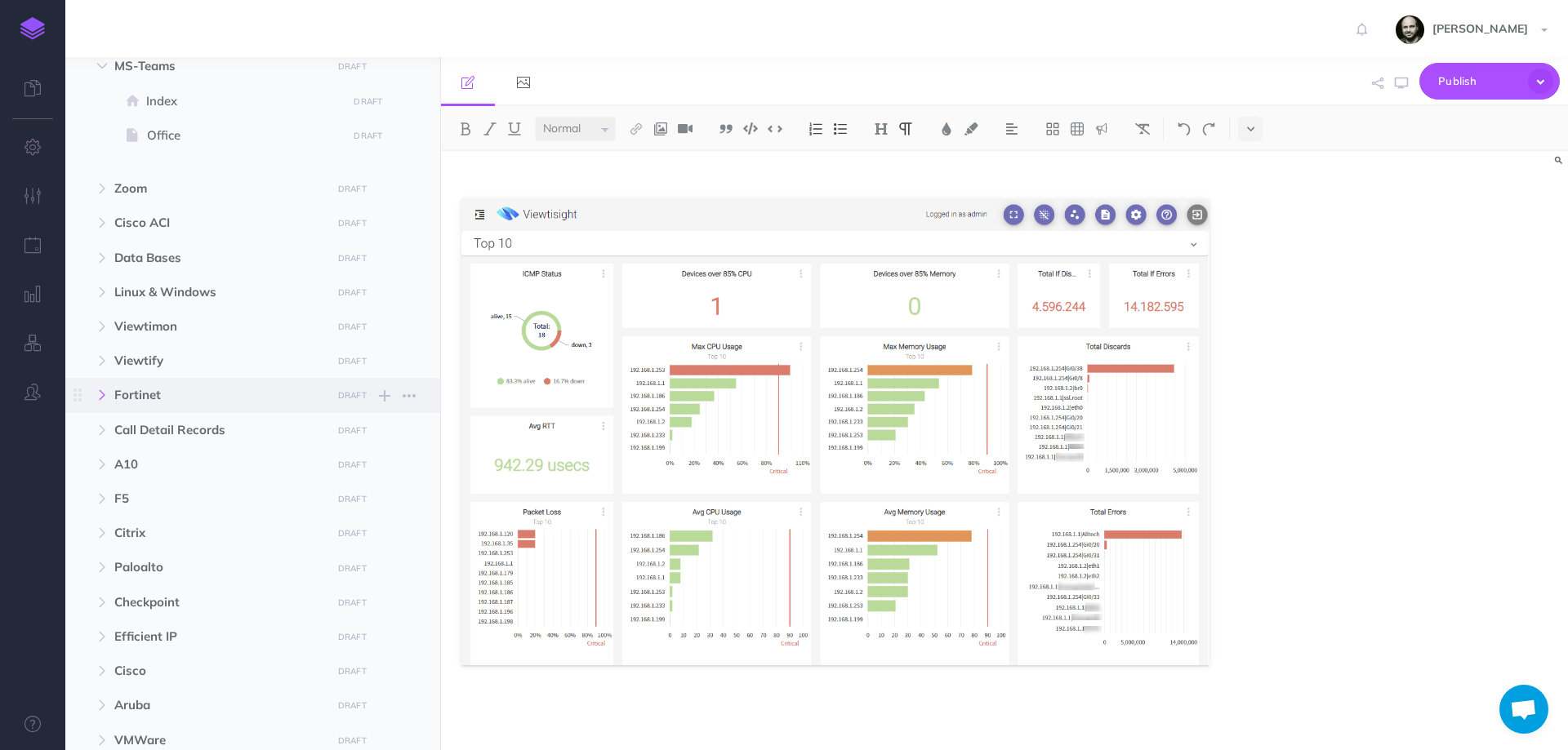
click at [90, 400] on button "button" at bounding box center [101, 394] width 29 height 20
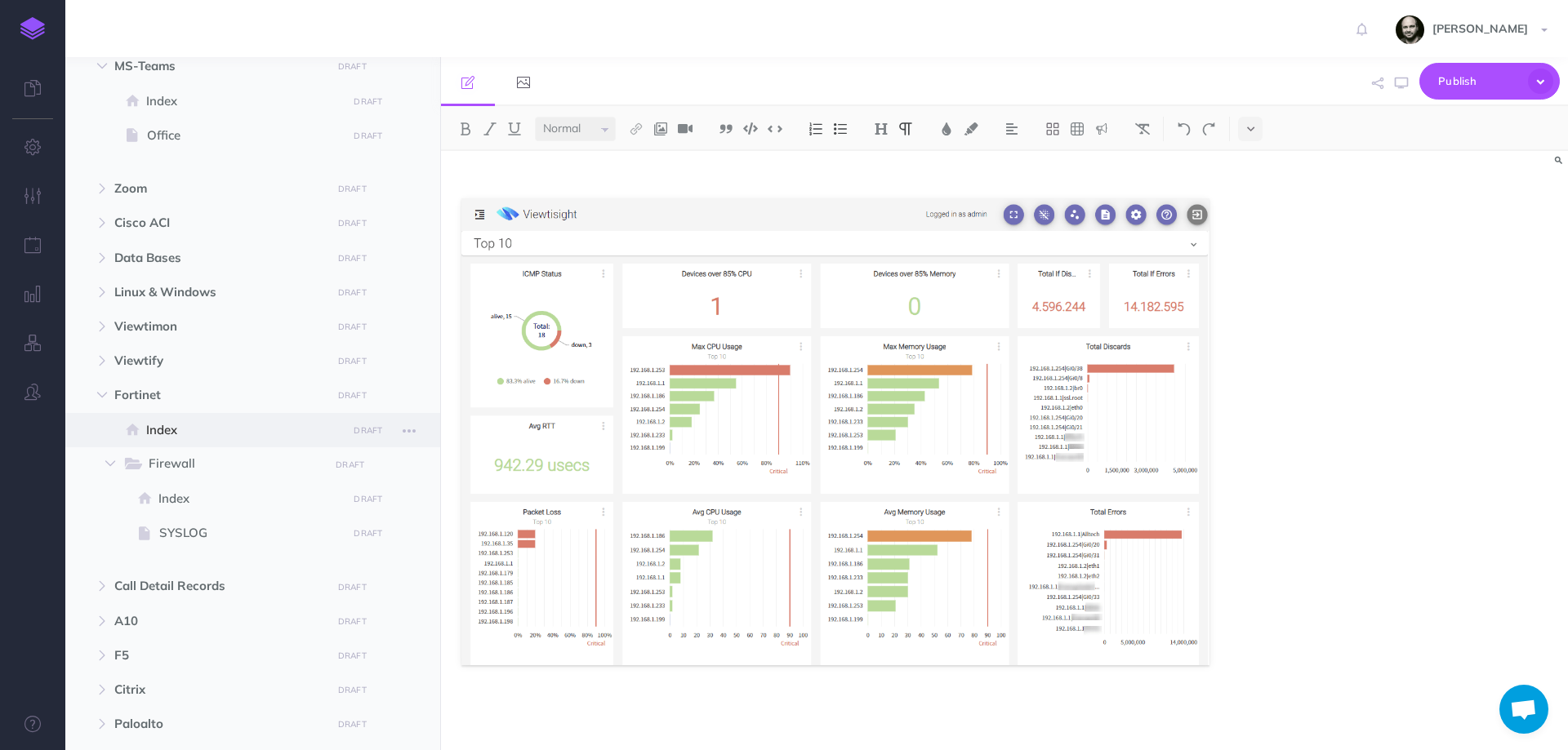
click at [169, 430] on span "Index" at bounding box center [244, 430] width 196 height 20
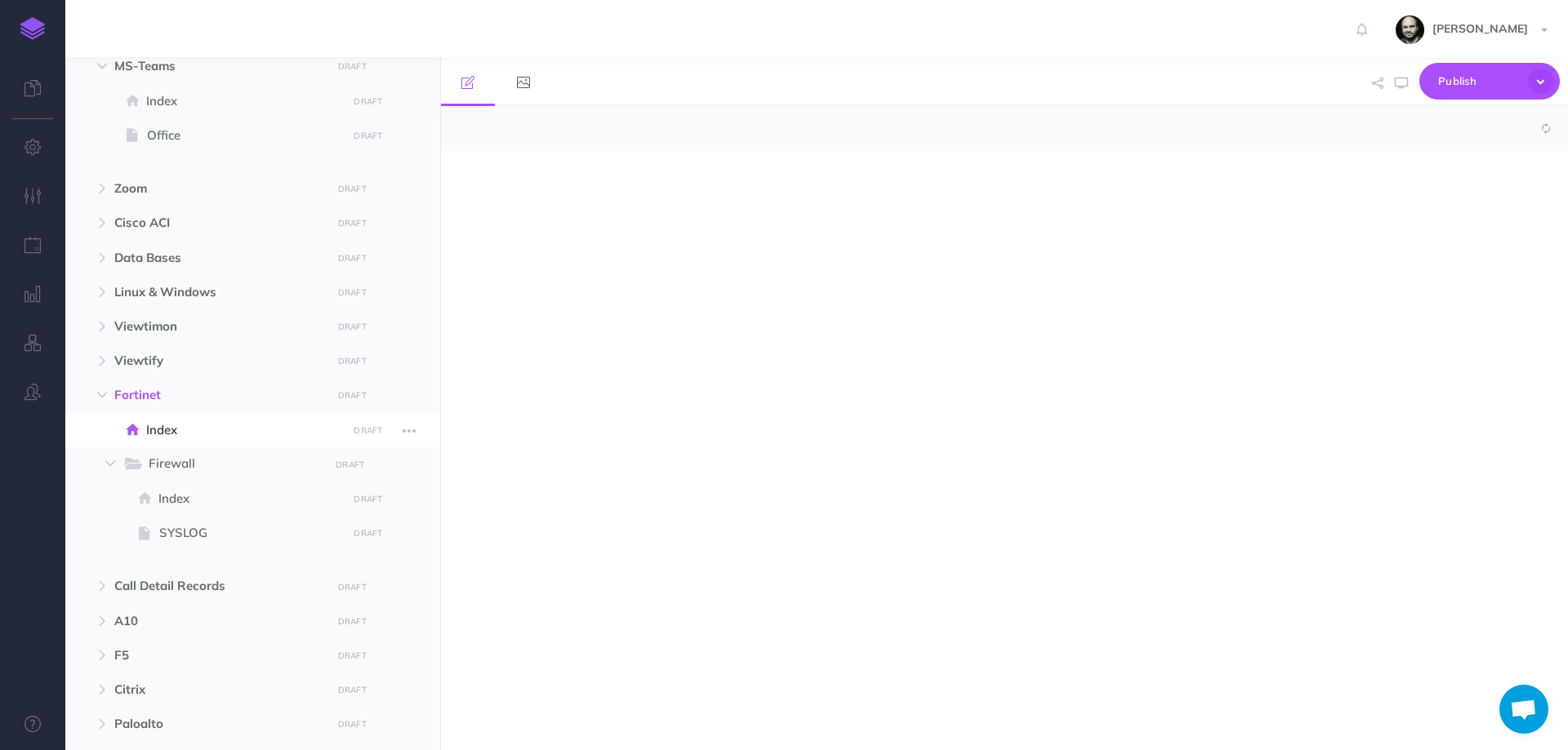
select select "null"
click at [175, 501] on span "Index" at bounding box center [250, 498] width 184 height 20
select select "null"
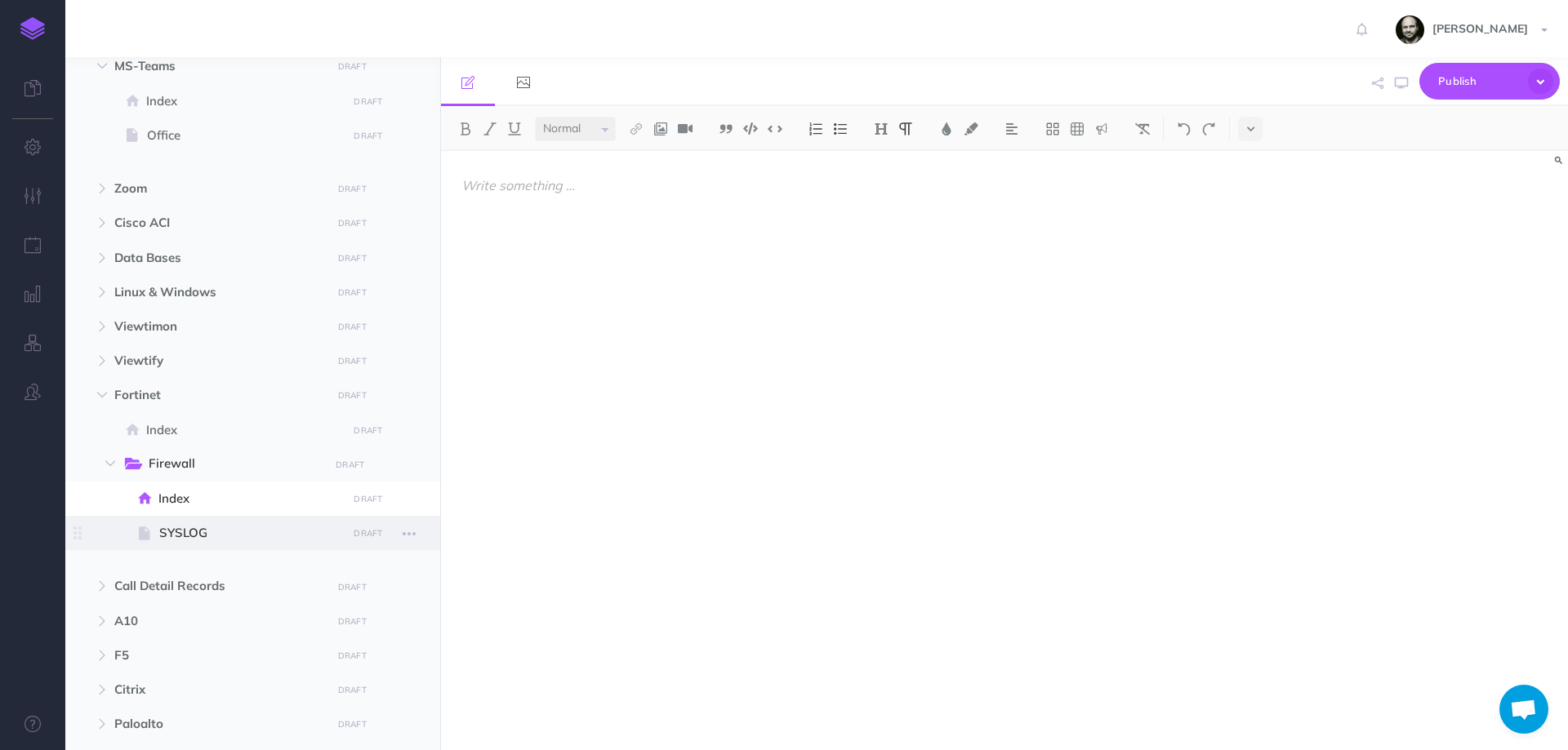
click at [173, 543] on span "SYSLOG" at bounding box center [250, 532] width 183 height 20
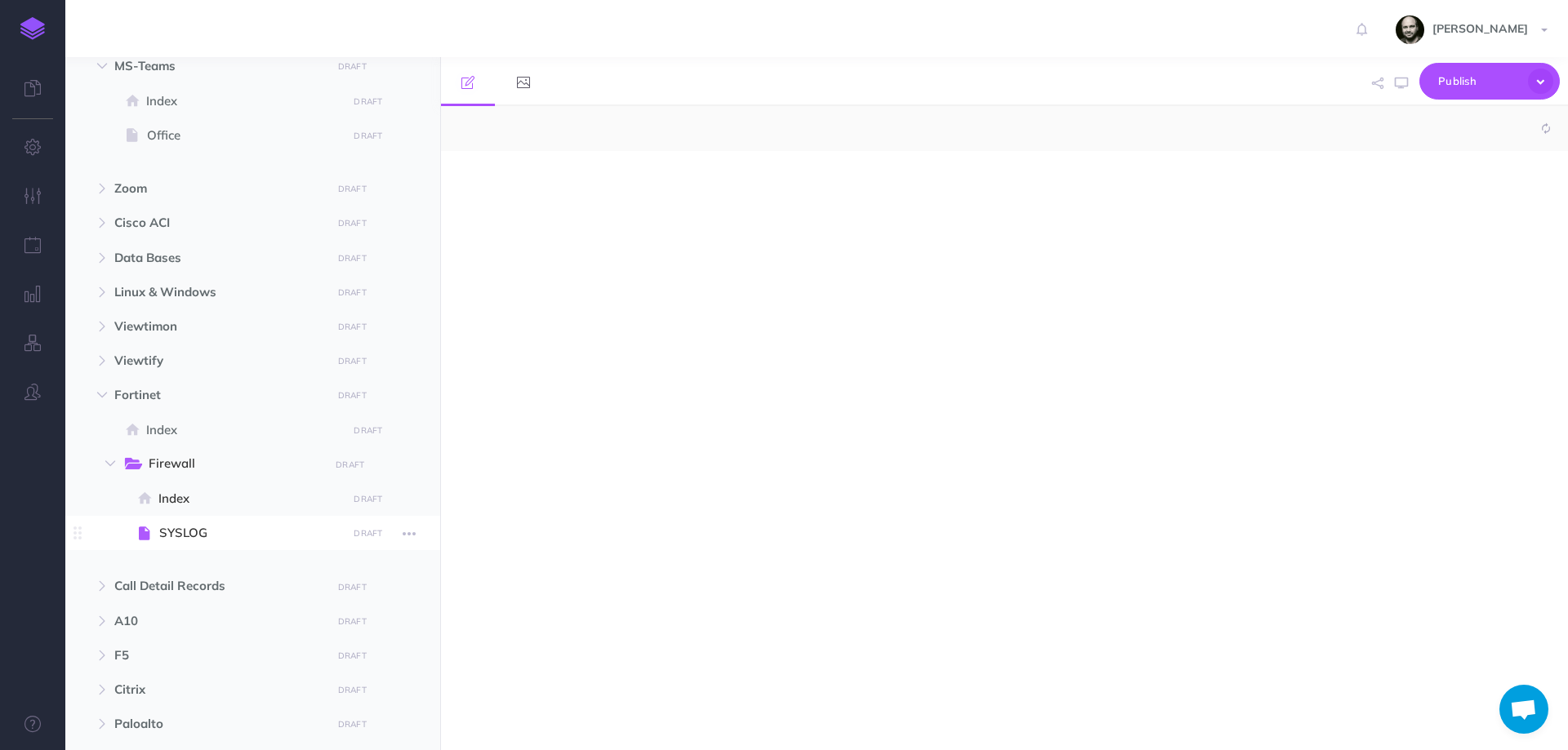
select select "null"
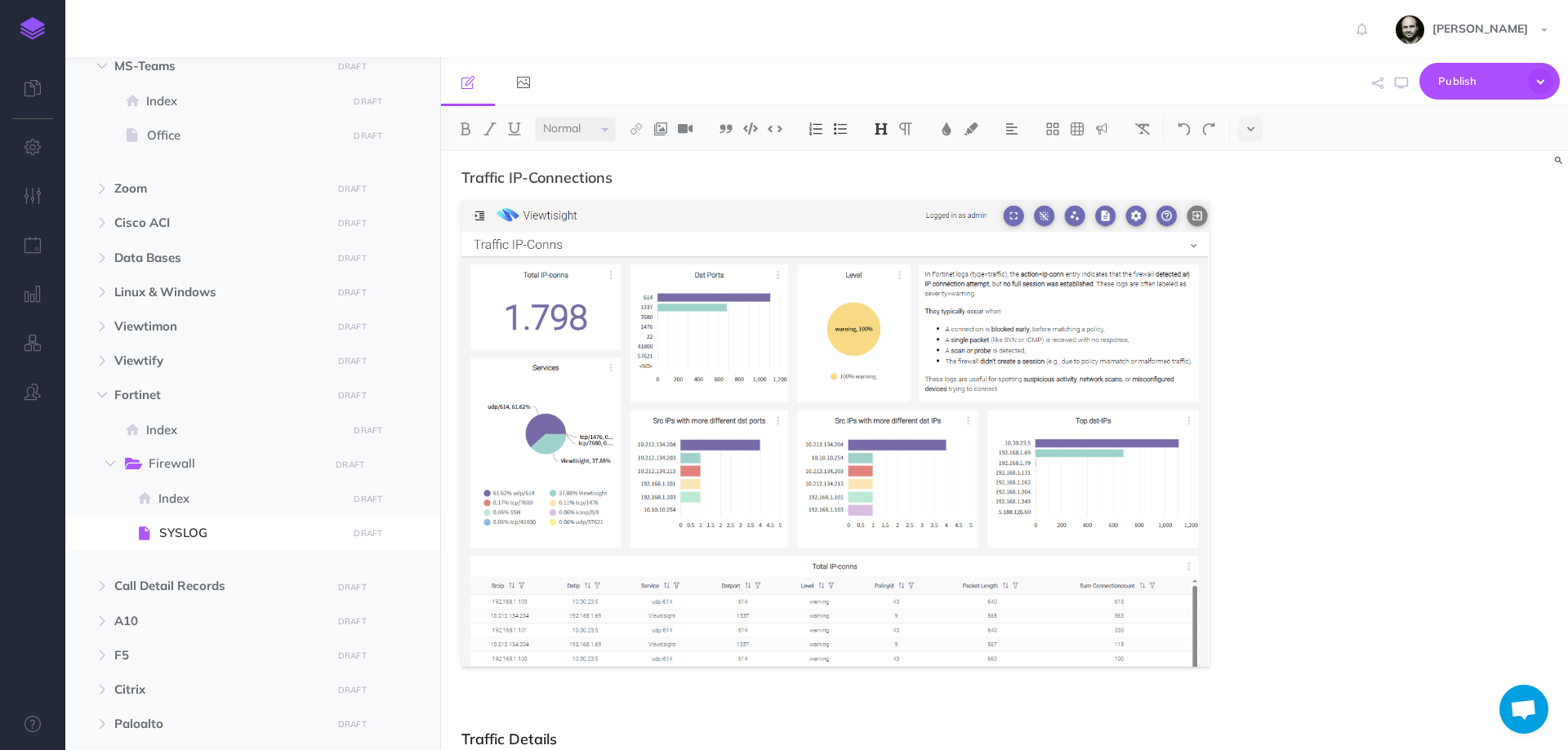
scroll to position [4218, 0]
